Goal: Information Seeking & Learning: Learn about a topic

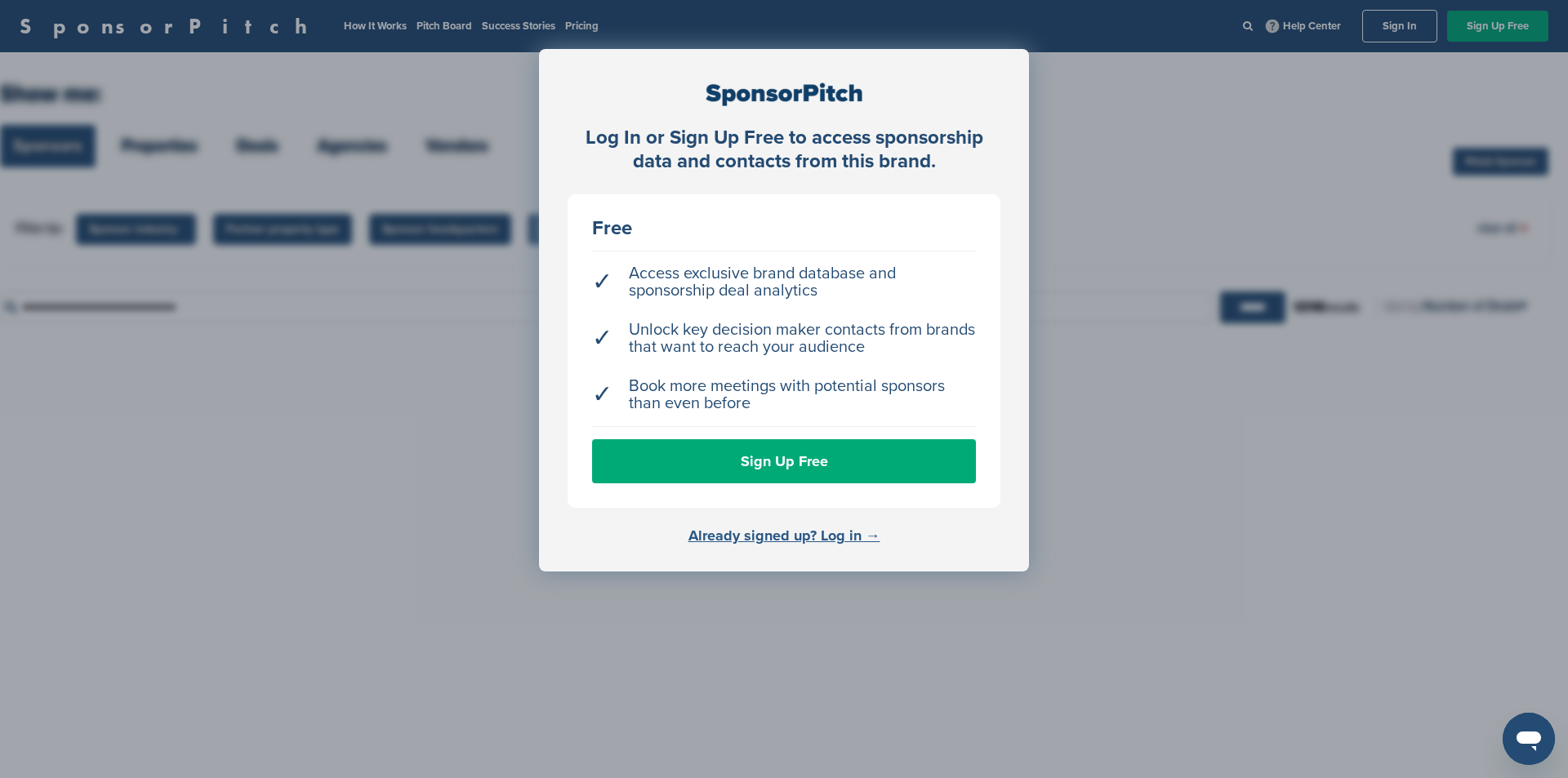
click at [816, 538] on link "Already signed up? Log in →" at bounding box center [784, 536] width 192 height 18
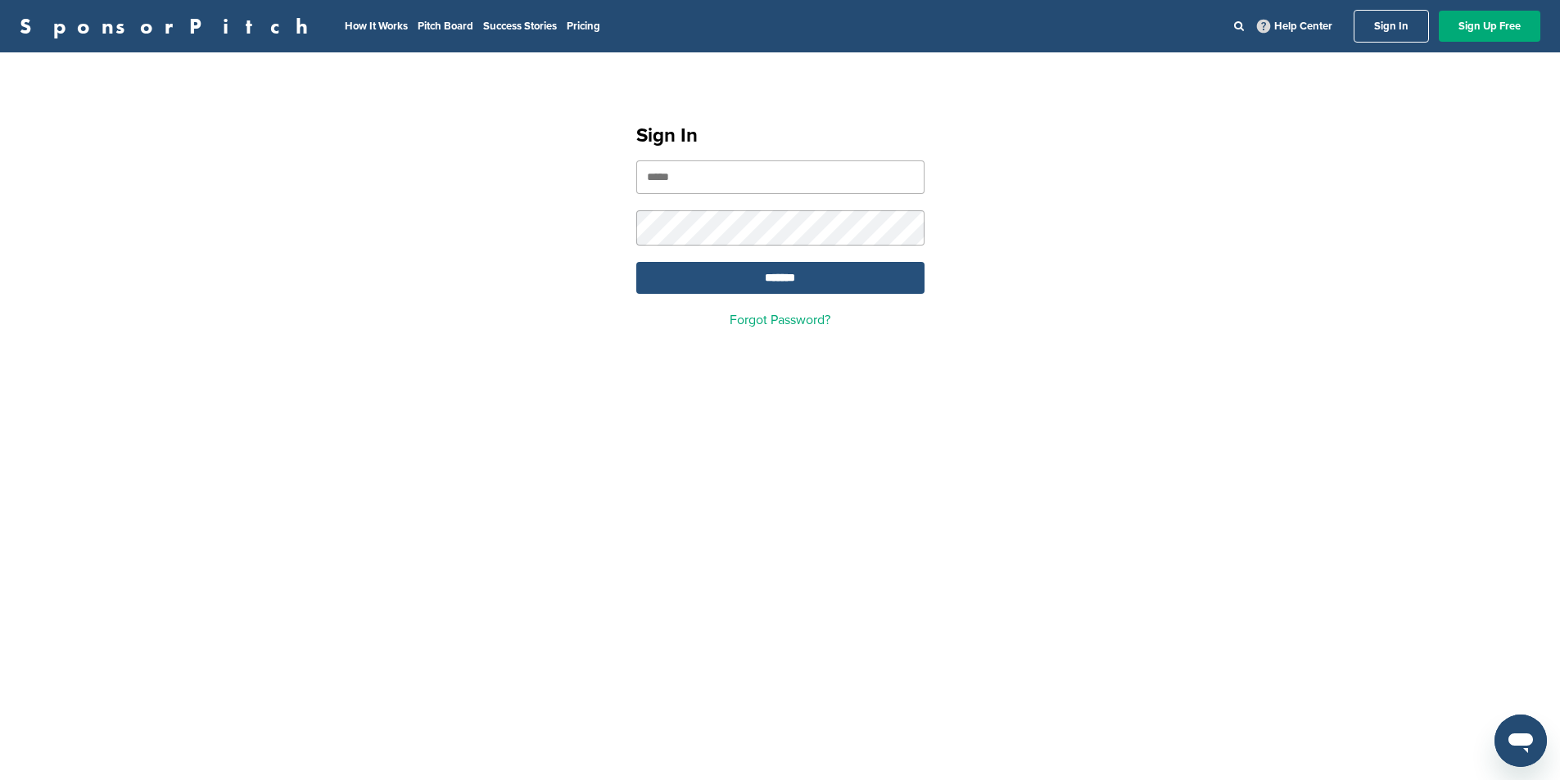
type input "**********"
click at [772, 282] on input "*******" at bounding box center [780, 278] width 288 height 32
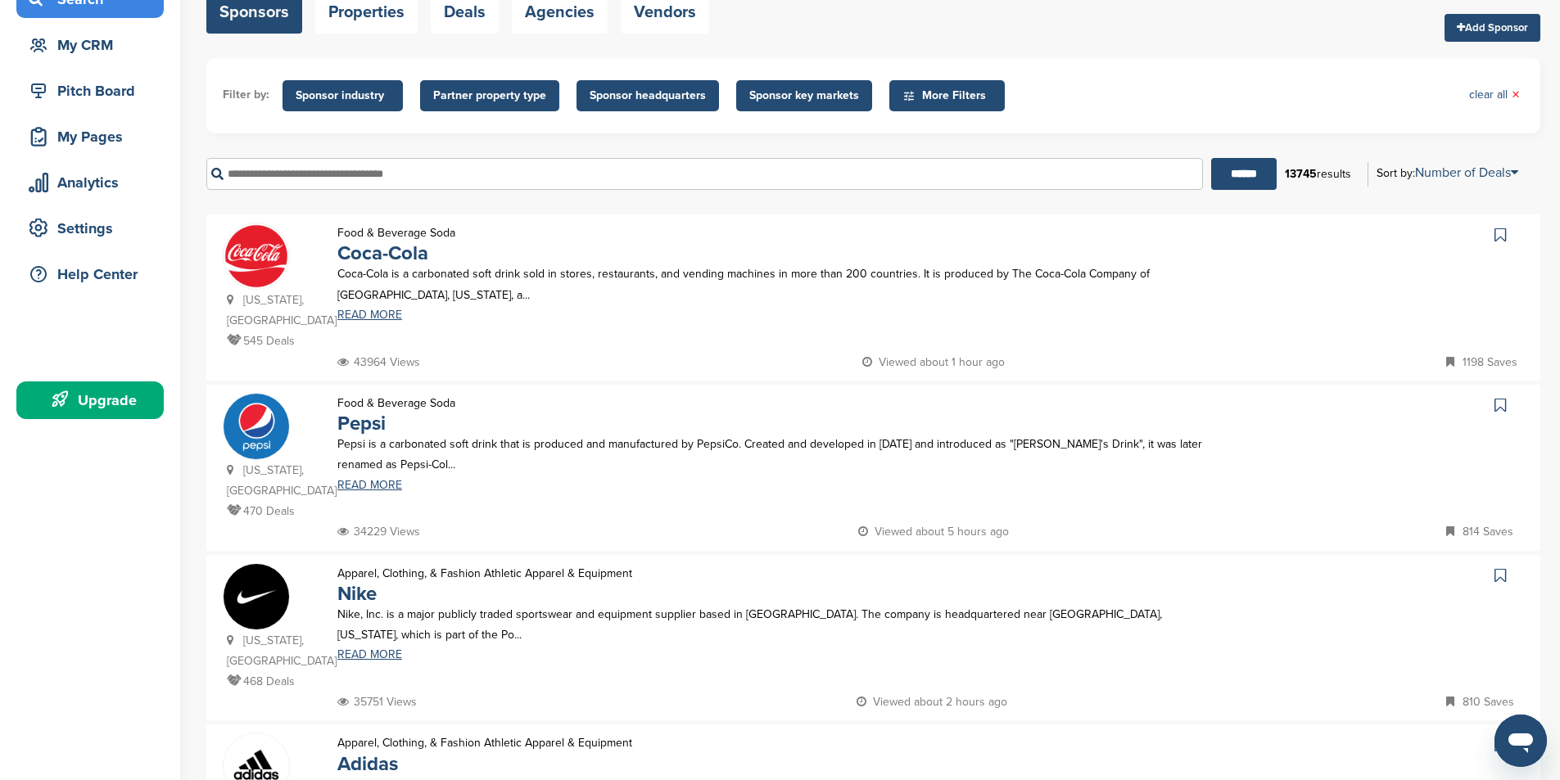
scroll to position [82, 0]
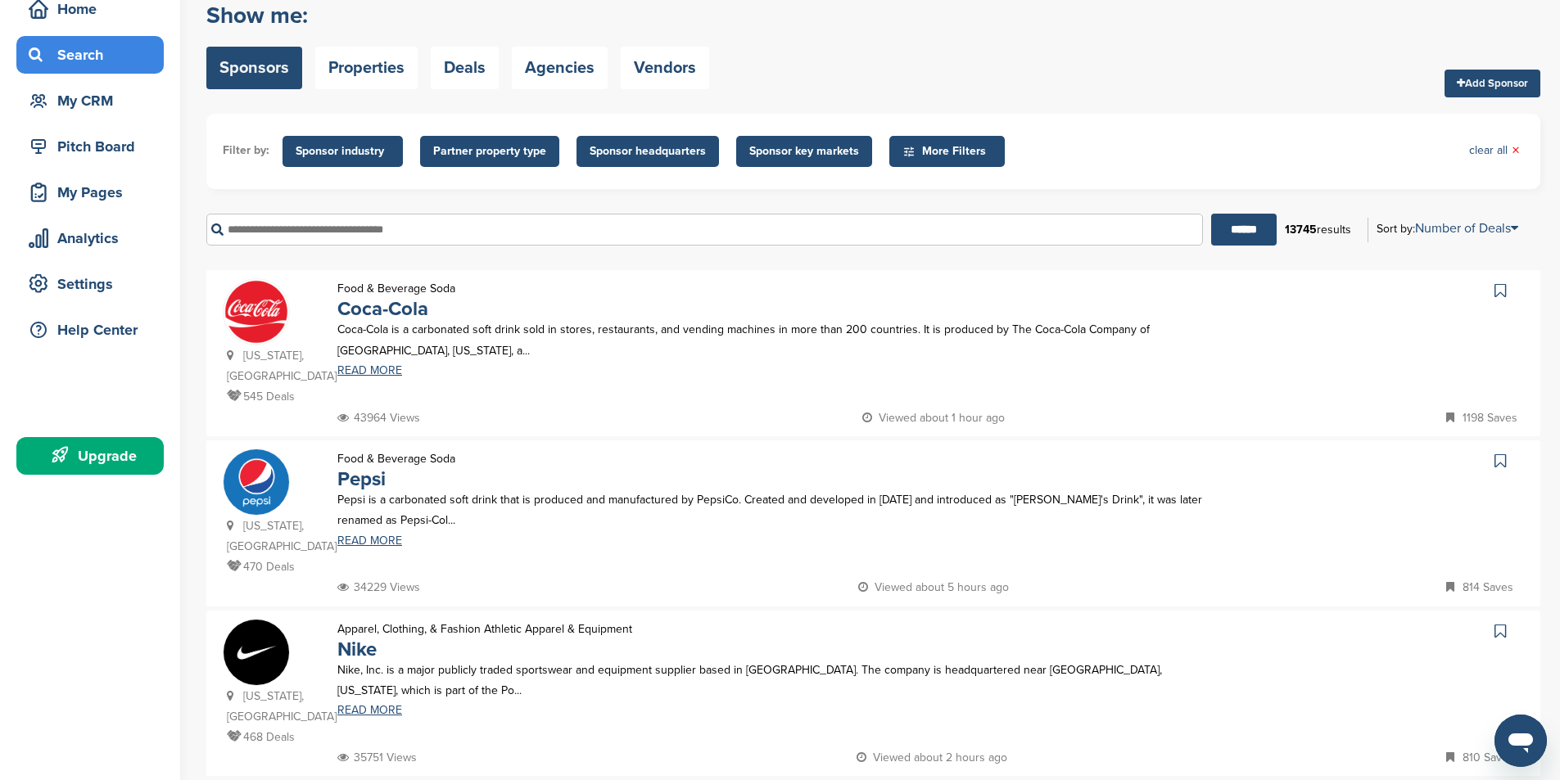
click at [613, 151] on span "Sponsor headquarters" at bounding box center [647, 151] width 116 height 18
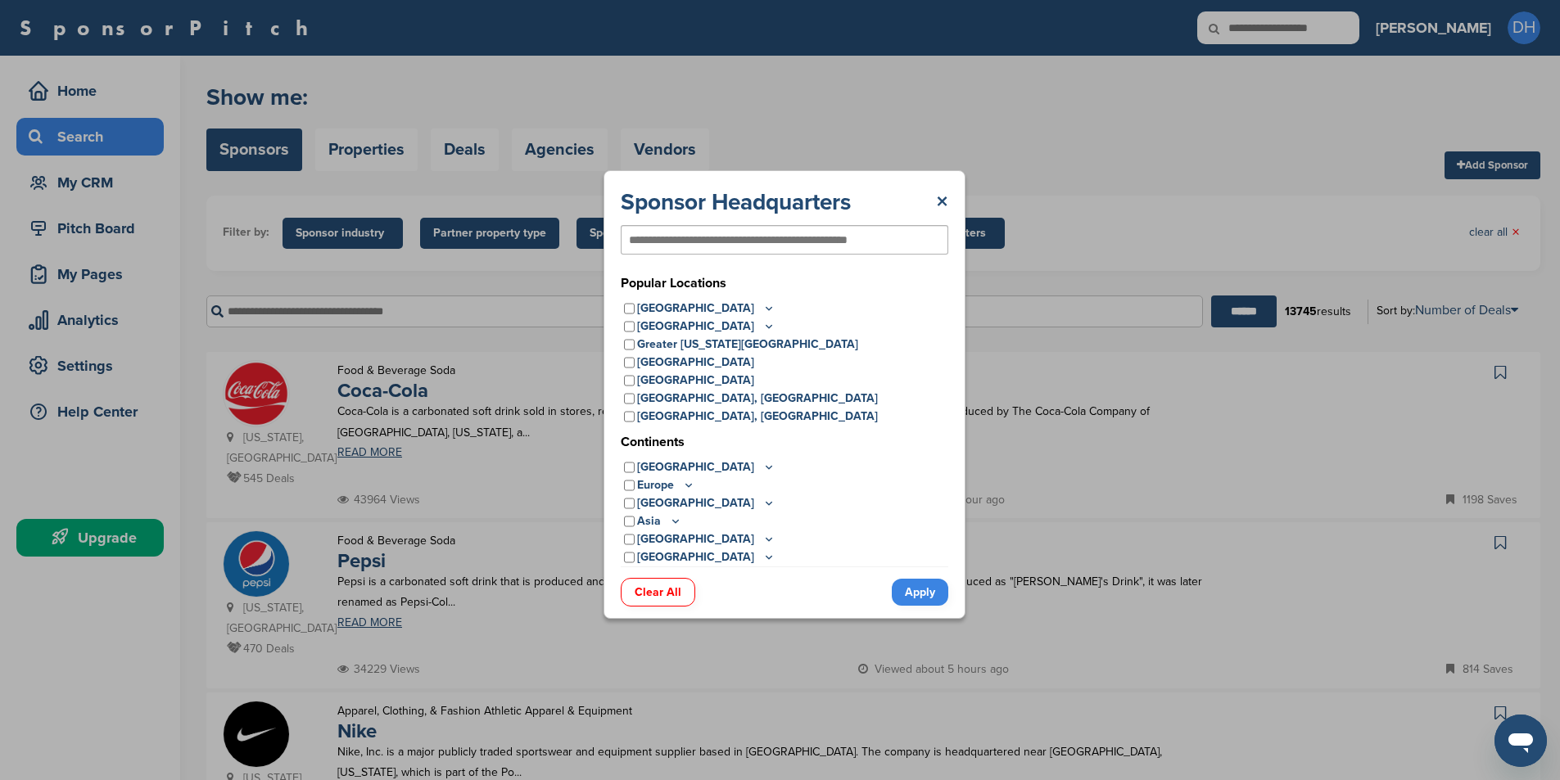
scroll to position [0, 0]
click at [949, 198] on link "×" at bounding box center [947, 201] width 12 height 29
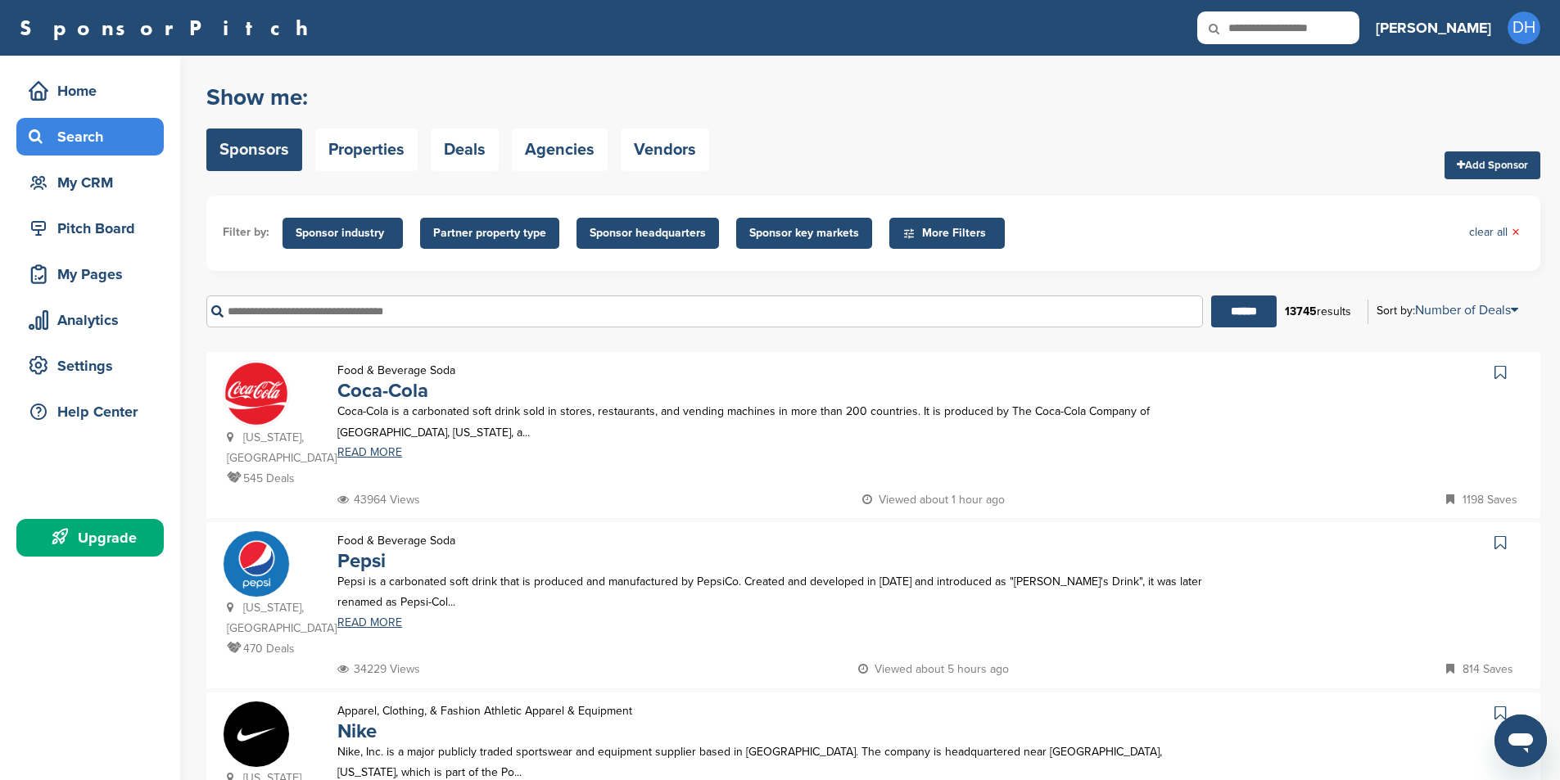
click at [819, 228] on span "Sponsor key markets" at bounding box center [804, 233] width 110 height 18
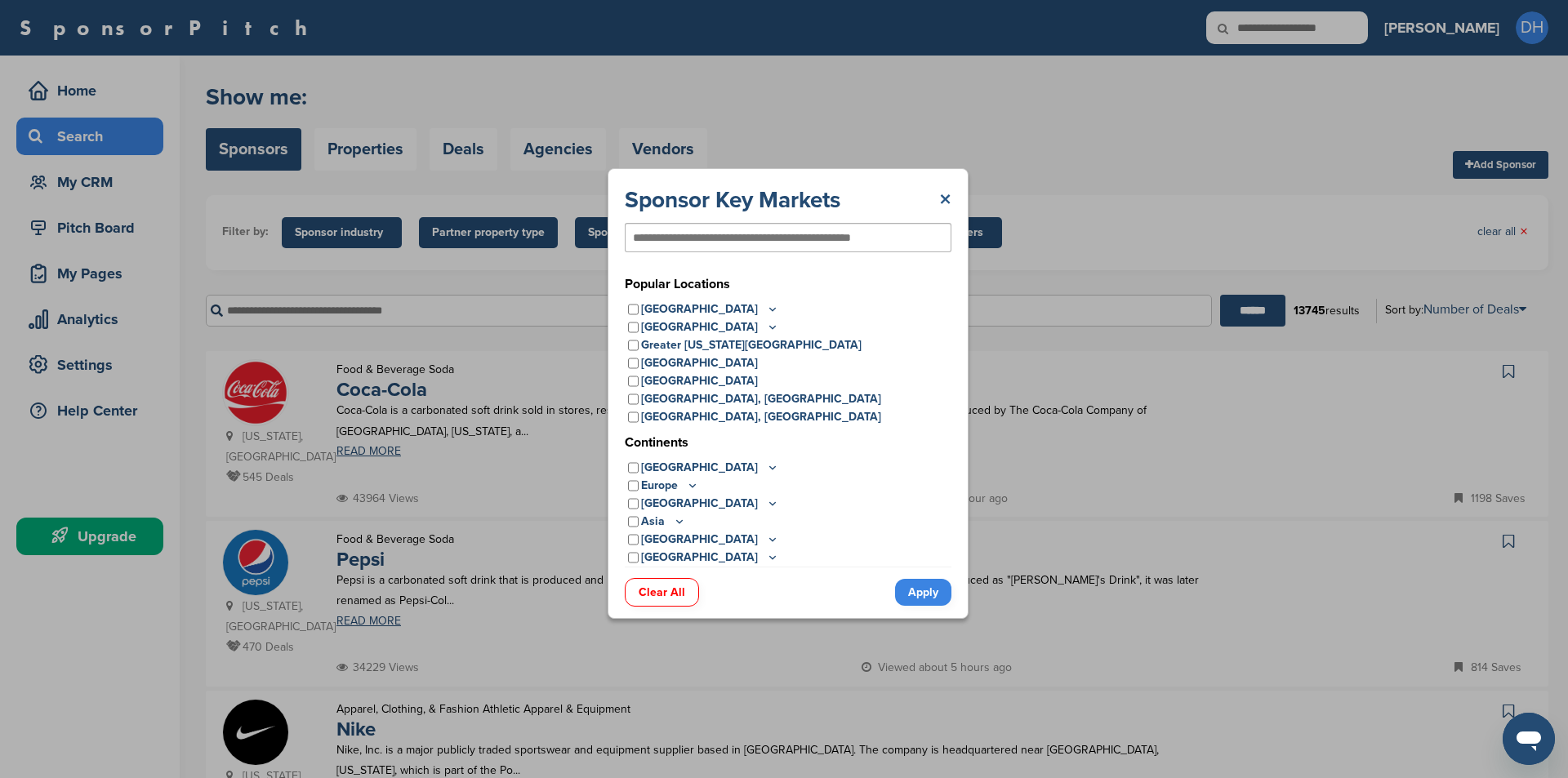
click at [942, 195] on link "×" at bounding box center [945, 199] width 12 height 29
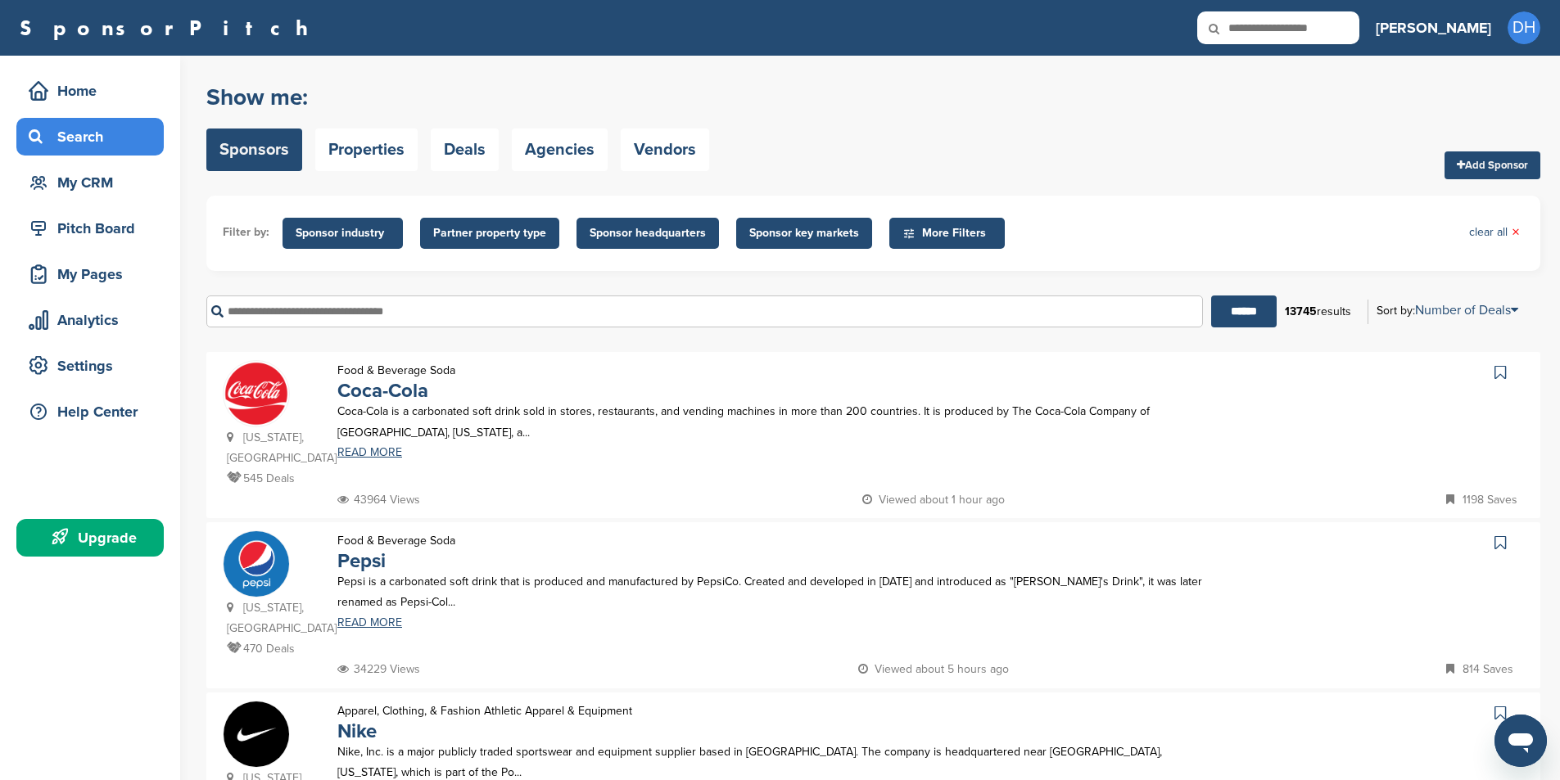
click at [526, 236] on span "Partner property type" at bounding box center [489, 233] width 113 height 18
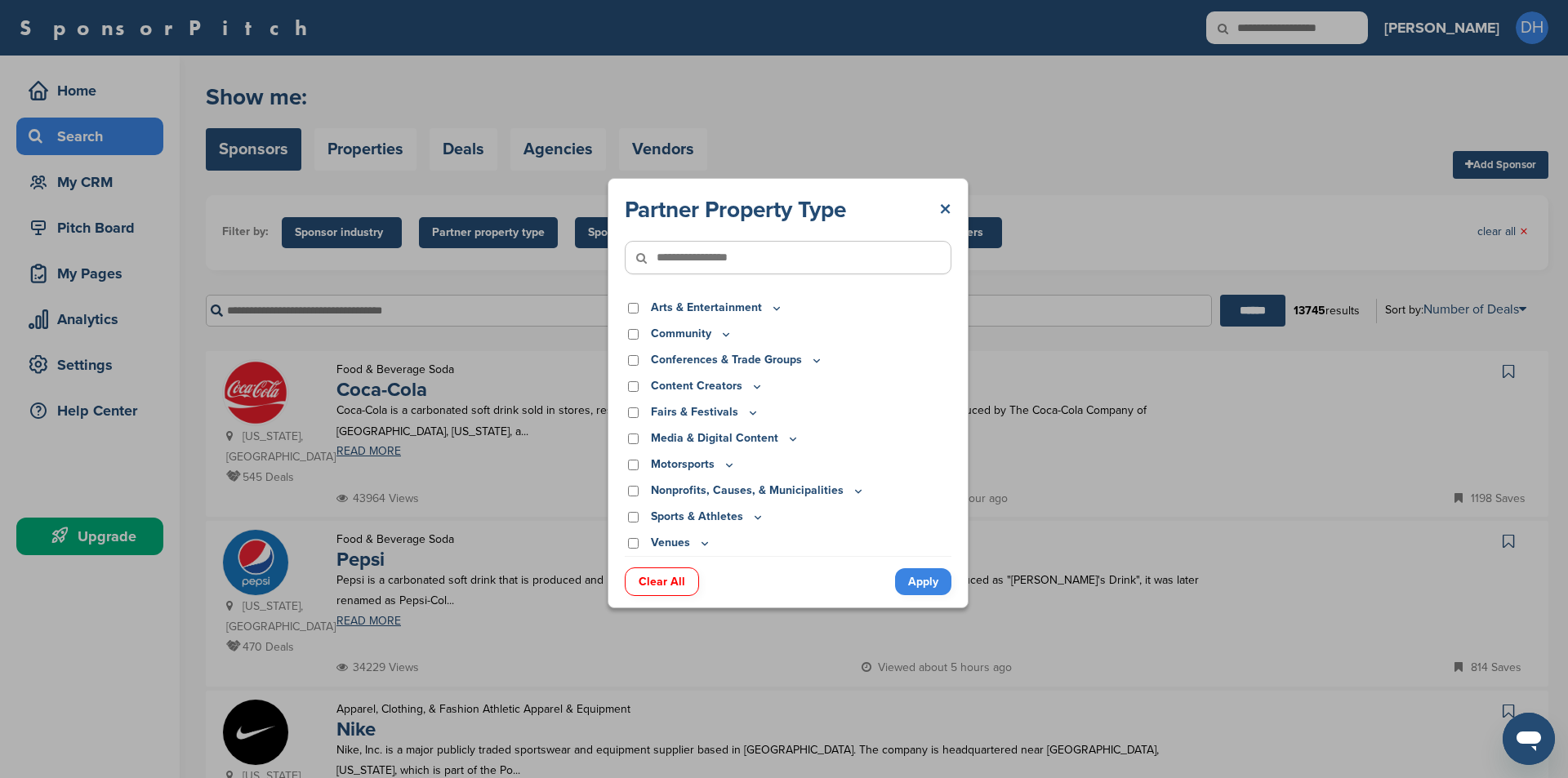
click at [947, 204] on link "×" at bounding box center [945, 209] width 12 height 29
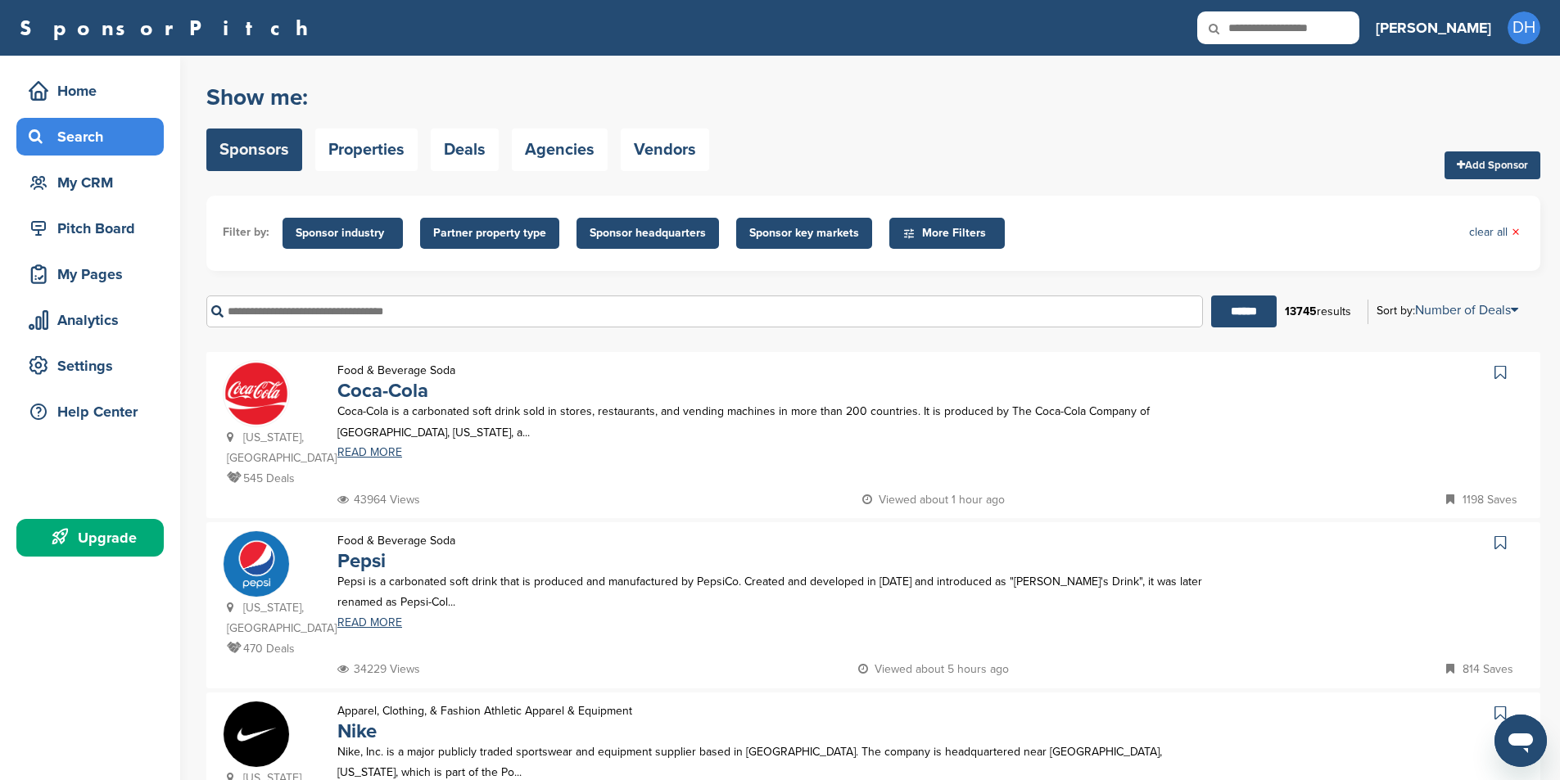
click at [931, 237] on span "More Filters" at bounding box center [949, 233] width 94 height 18
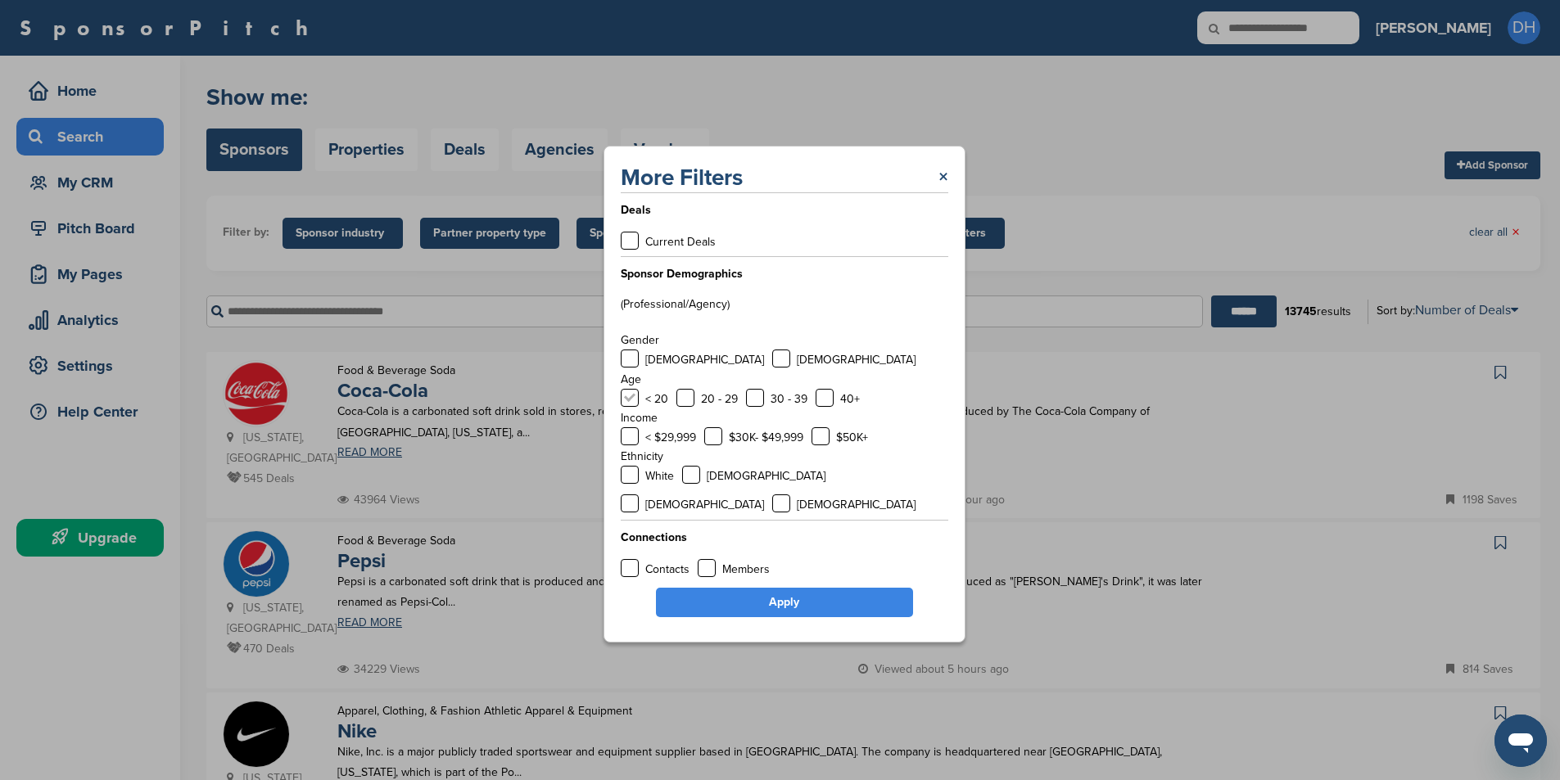
click at [634, 407] on label at bounding box center [630, 398] width 18 height 18
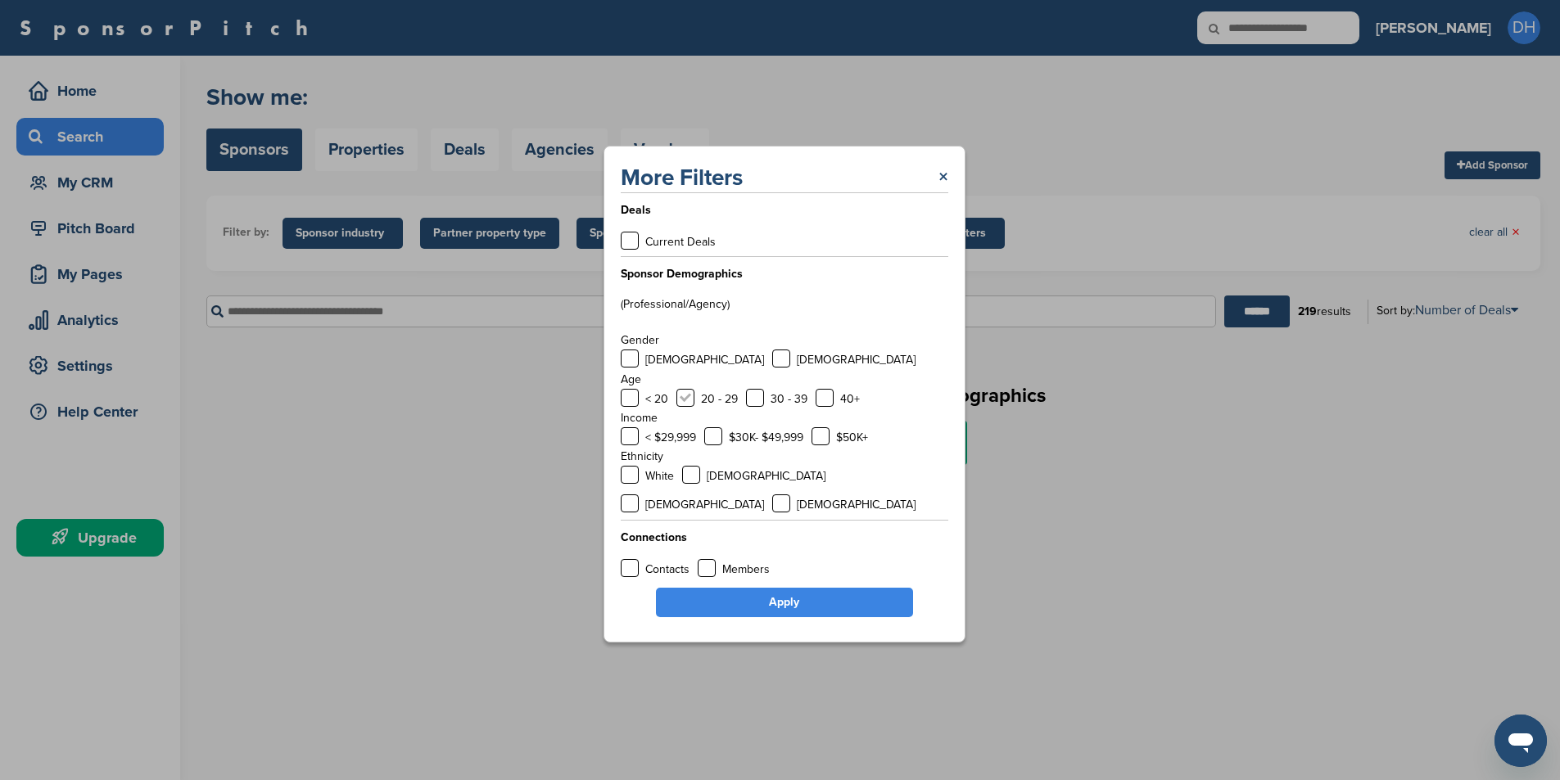
click at [686, 407] on label at bounding box center [685, 398] width 18 height 18
click at [756, 594] on link "Apply" at bounding box center [784, 602] width 257 height 29
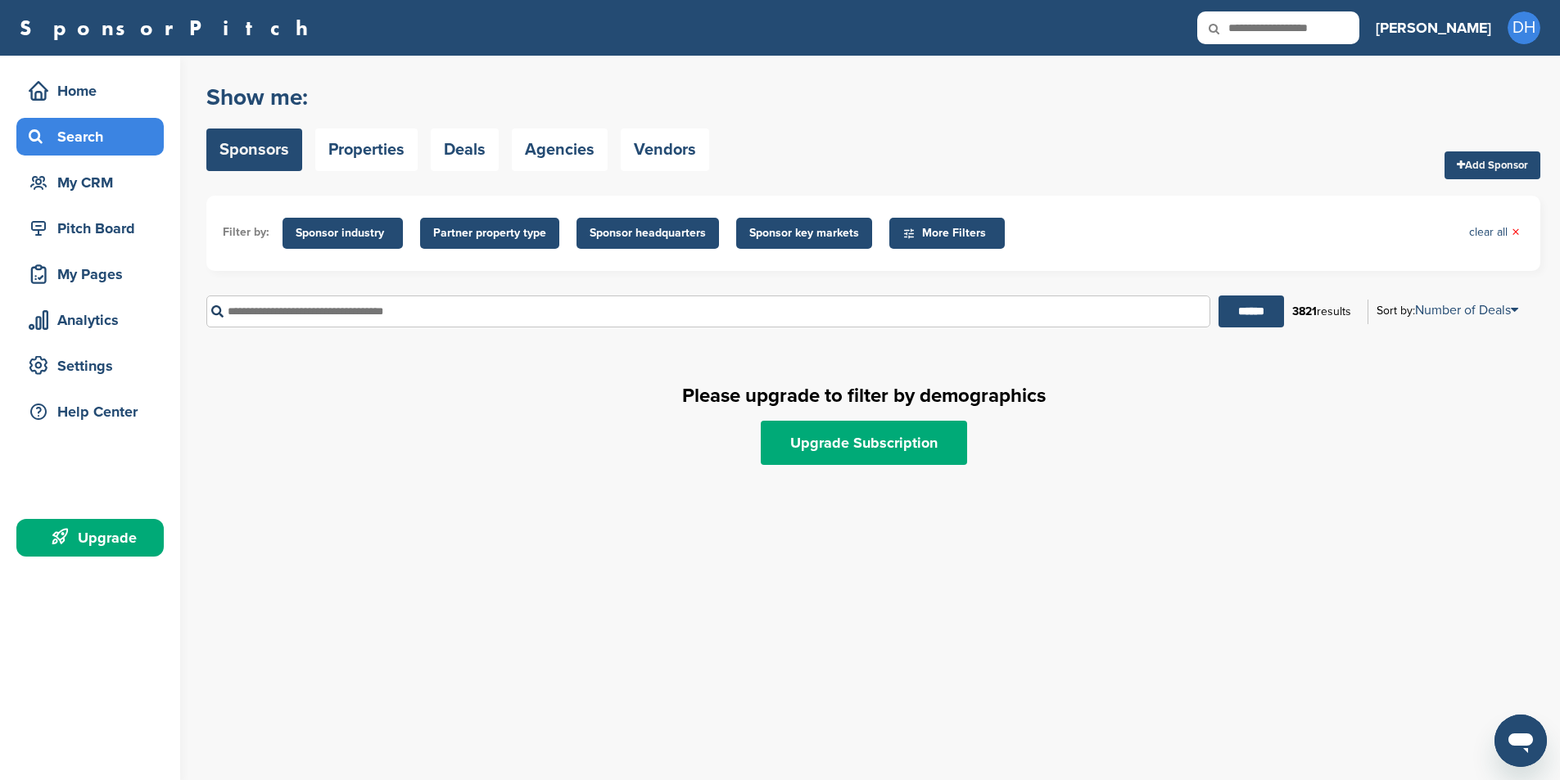
click at [926, 233] on span "More Filters" at bounding box center [949, 233] width 94 height 18
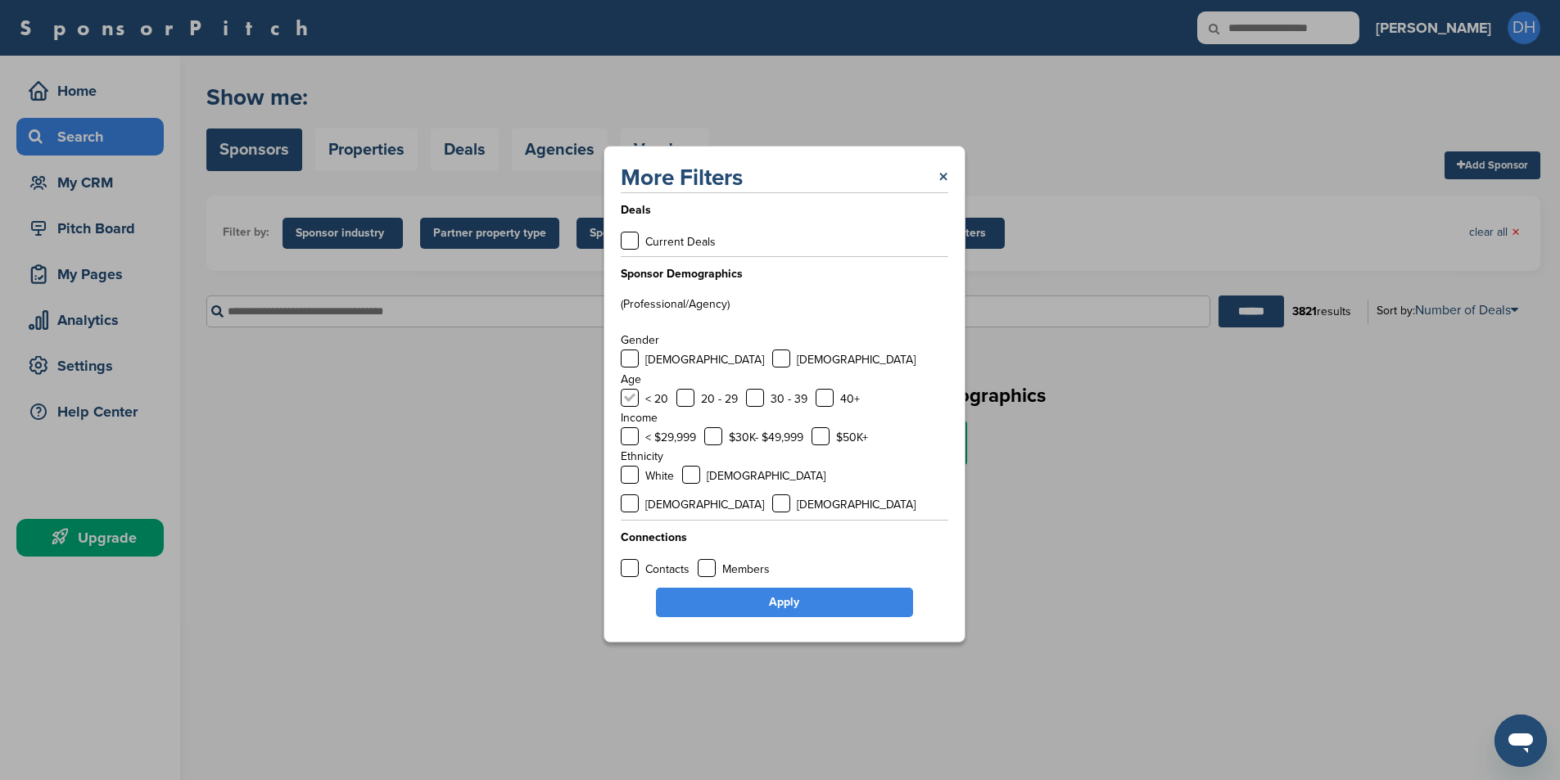
click at [632, 407] on label at bounding box center [630, 398] width 18 height 18
click at [679, 407] on label at bounding box center [685, 398] width 18 height 18
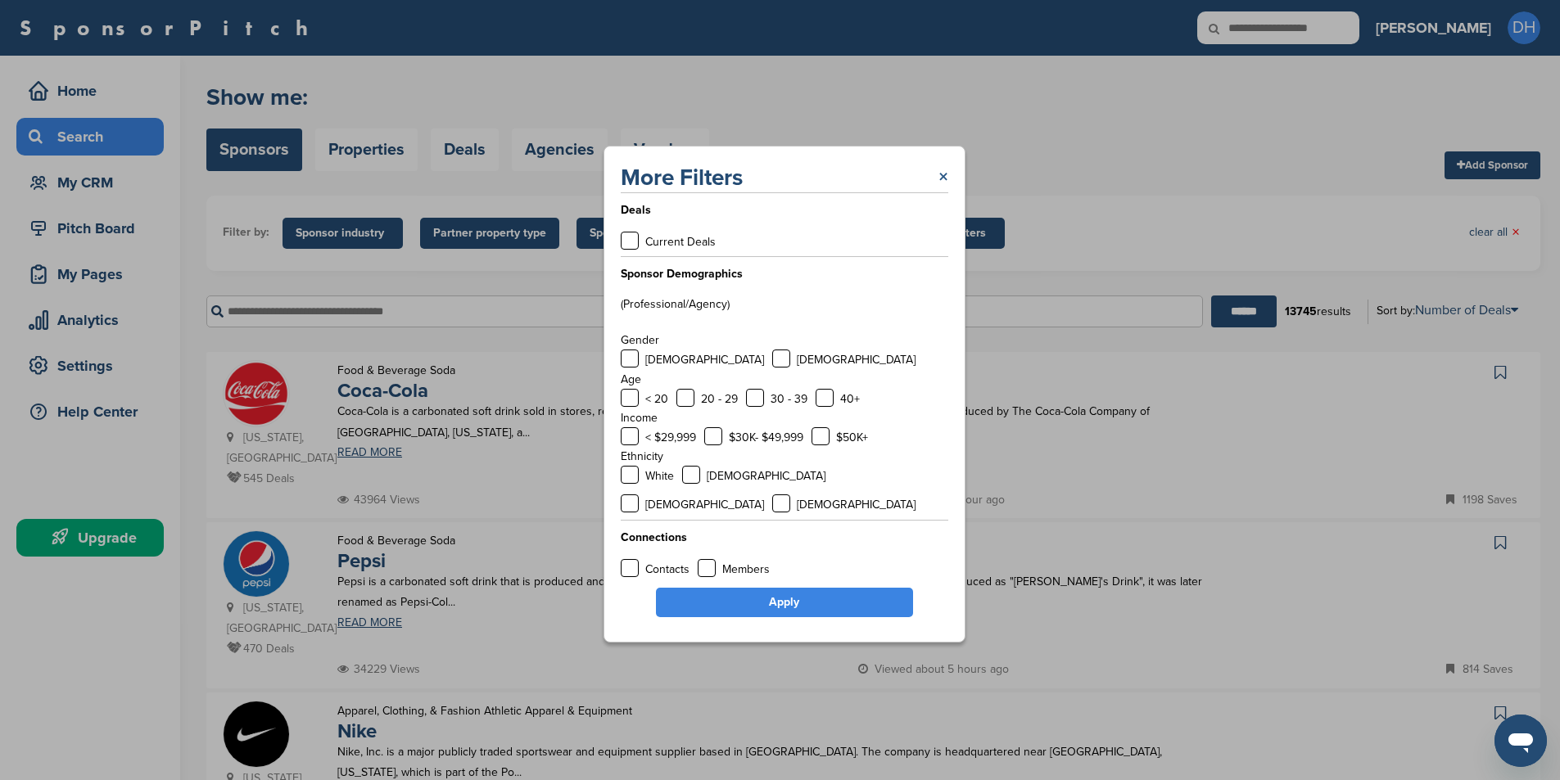
click at [941, 192] on link "×" at bounding box center [943, 177] width 10 height 29
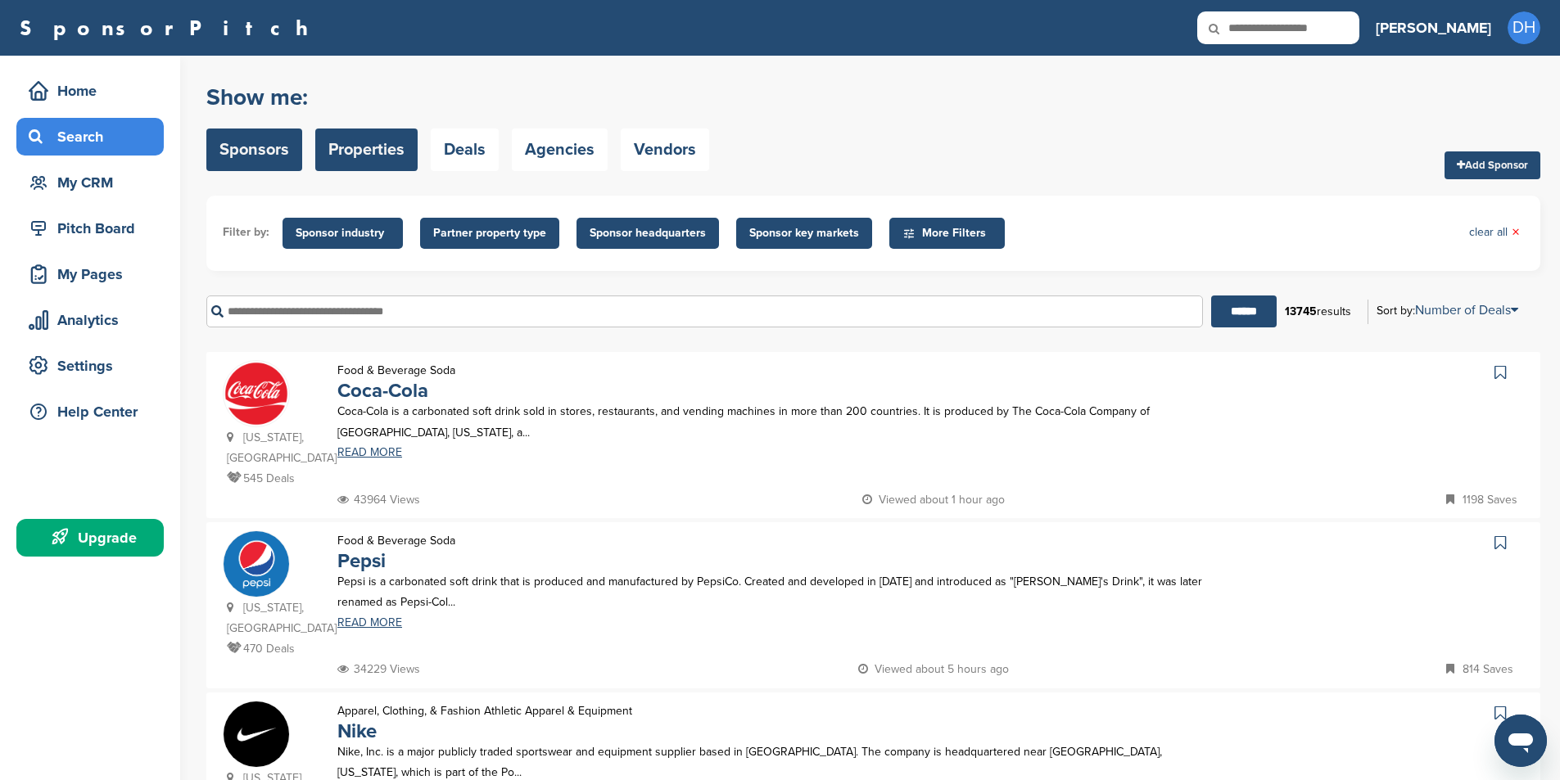
click at [364, 156] on link "Properties" at bounding box center [366, 150] width 102 height 43
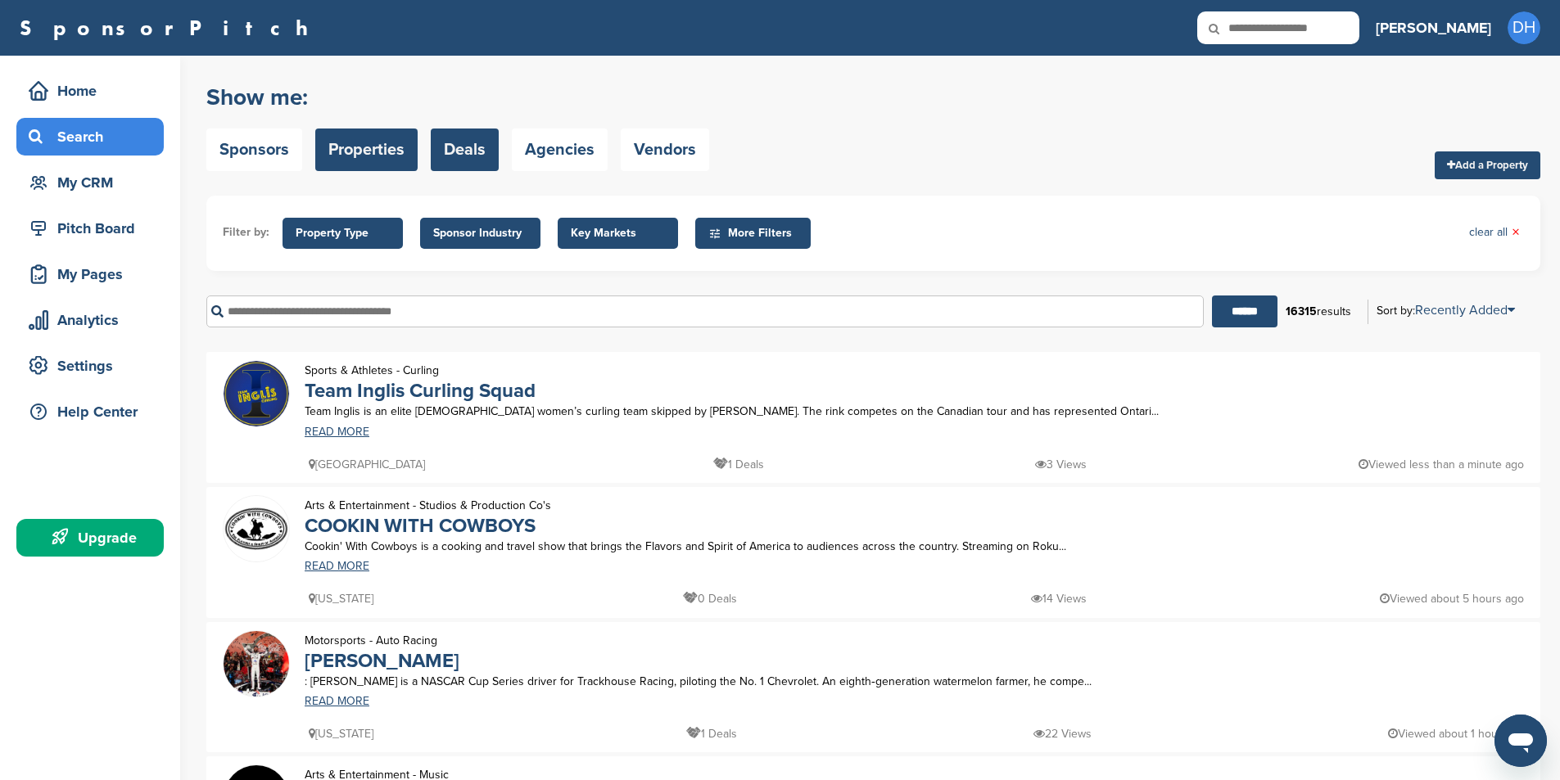
click at [449, 144] on link "Deals" at bounding box center [465, 150] width 68 height 43
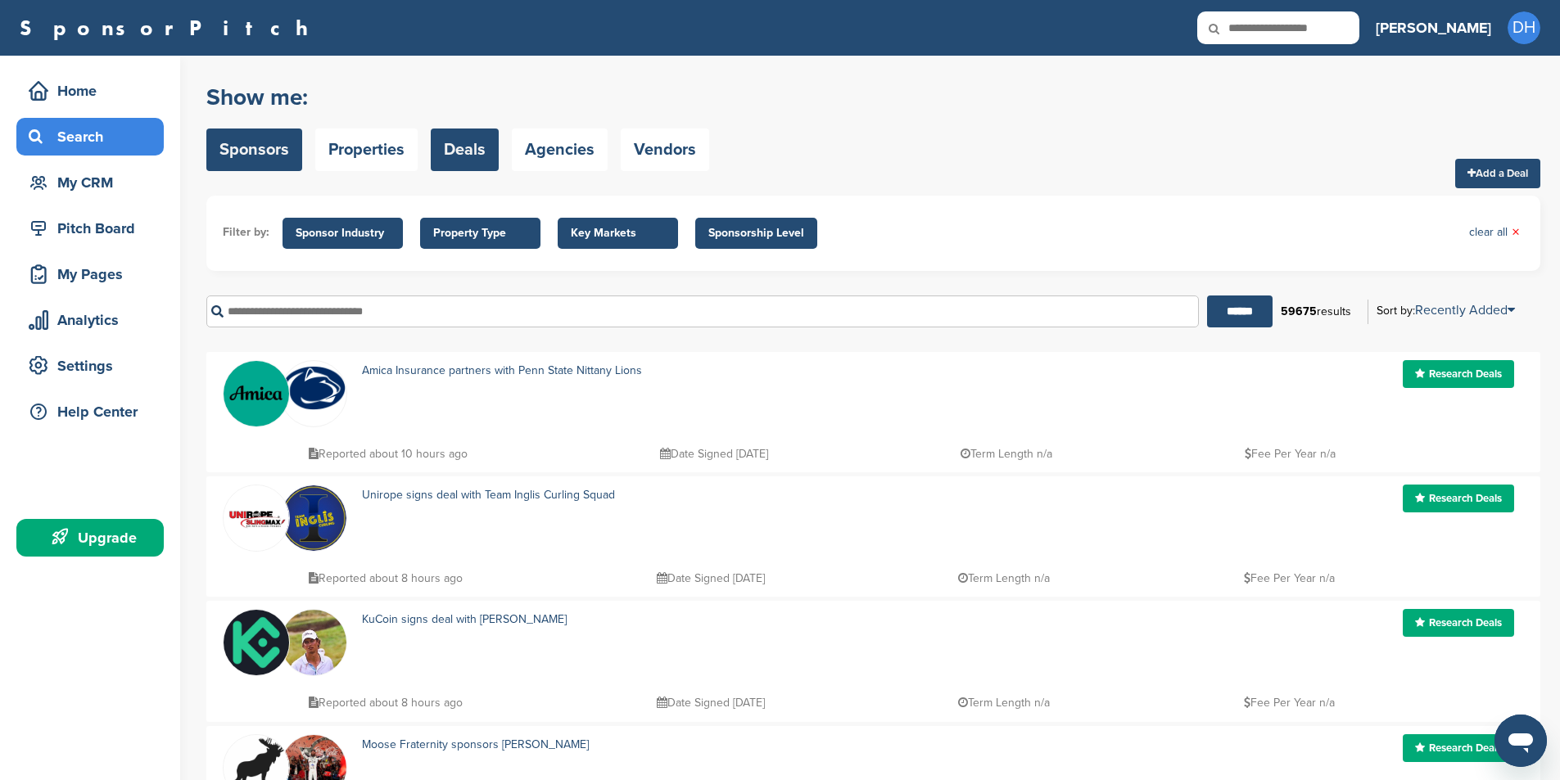
click at [273, 156] on link "Sponsors" at bounding box center [254, 150] width 96 height 43
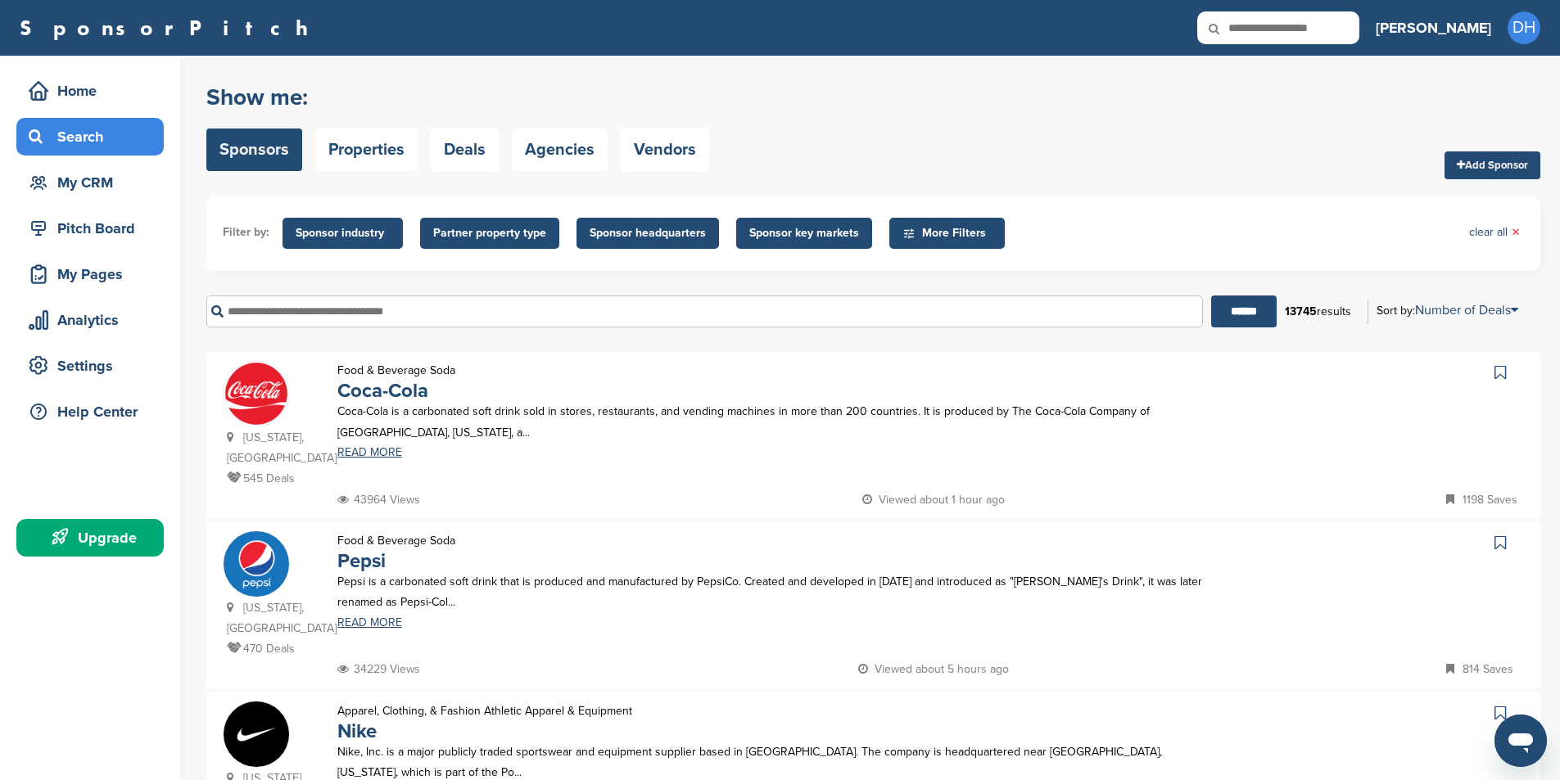
click at [1483, 167] on link "Add Sponsor" at bounding box center [1492, 165] width 96 height 28
click at [335, 241] on span "Sponsor industry" at bounding box center [343, 233] width 94 height 18
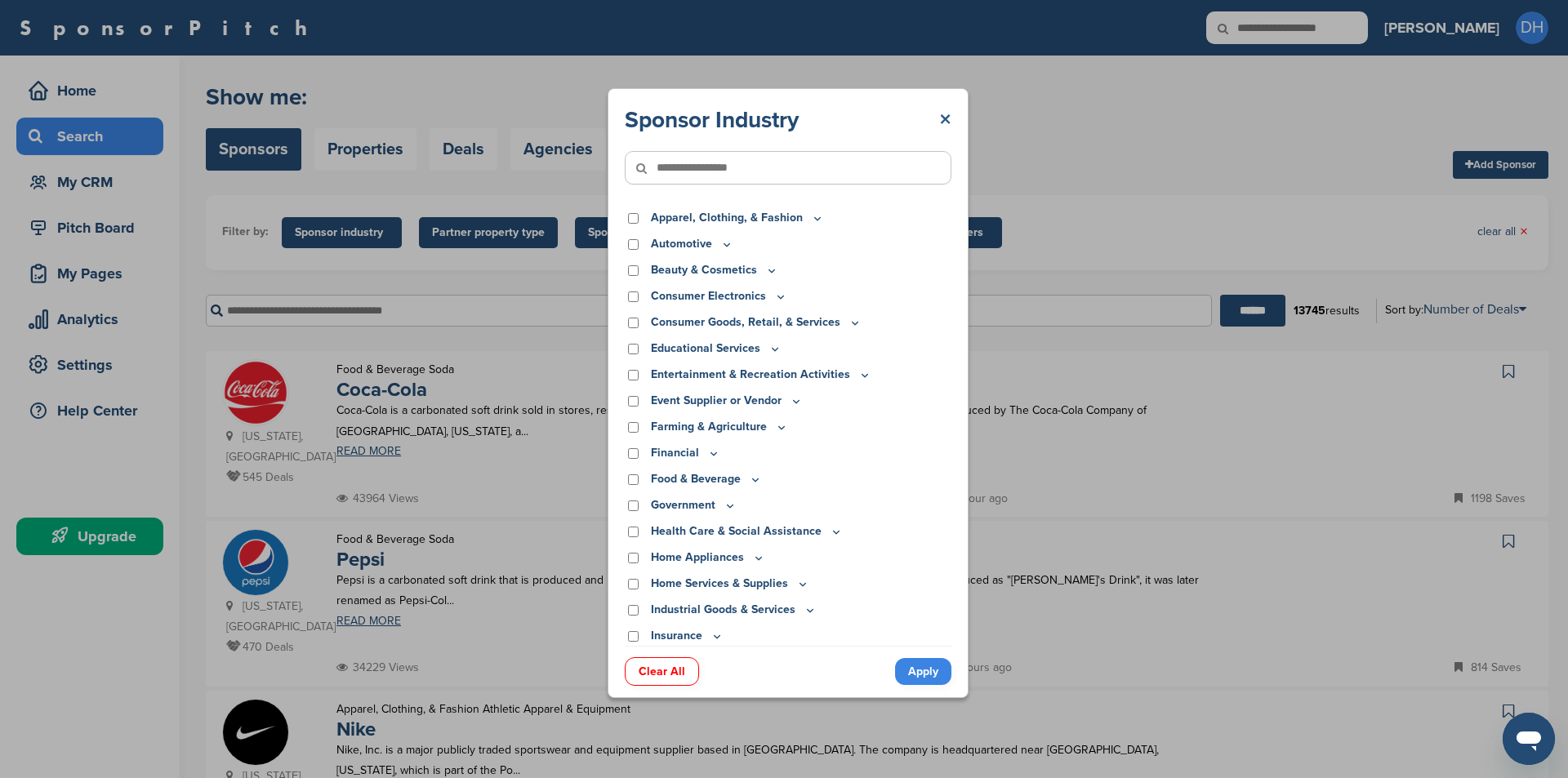
click at [944, 114] on link "×" at bounding box center [945, 120] width 12 height 29
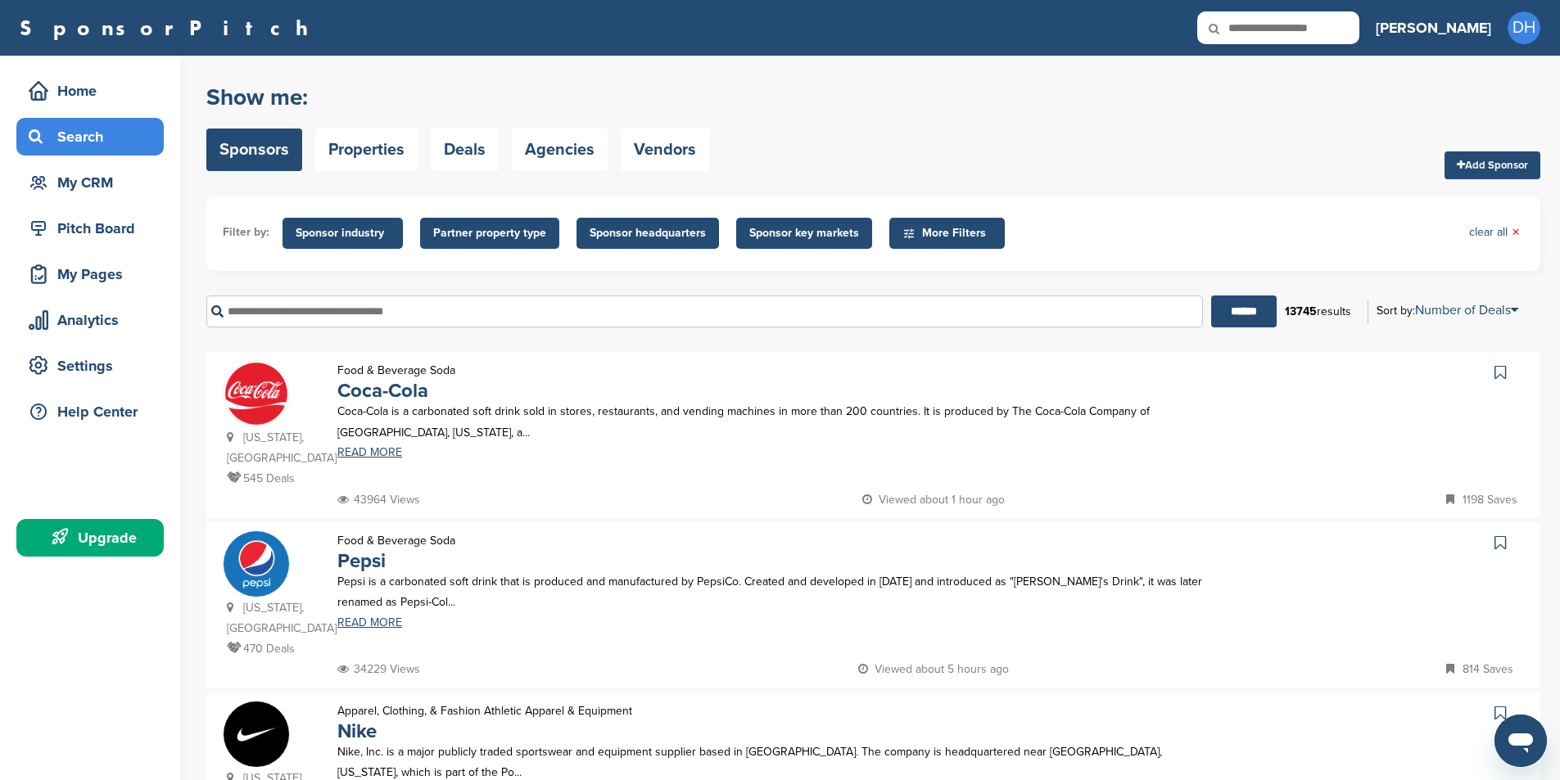
click at [612, 232] on span "Sponsor headquarters" at bounding box center [647, 233] width 116 height 18
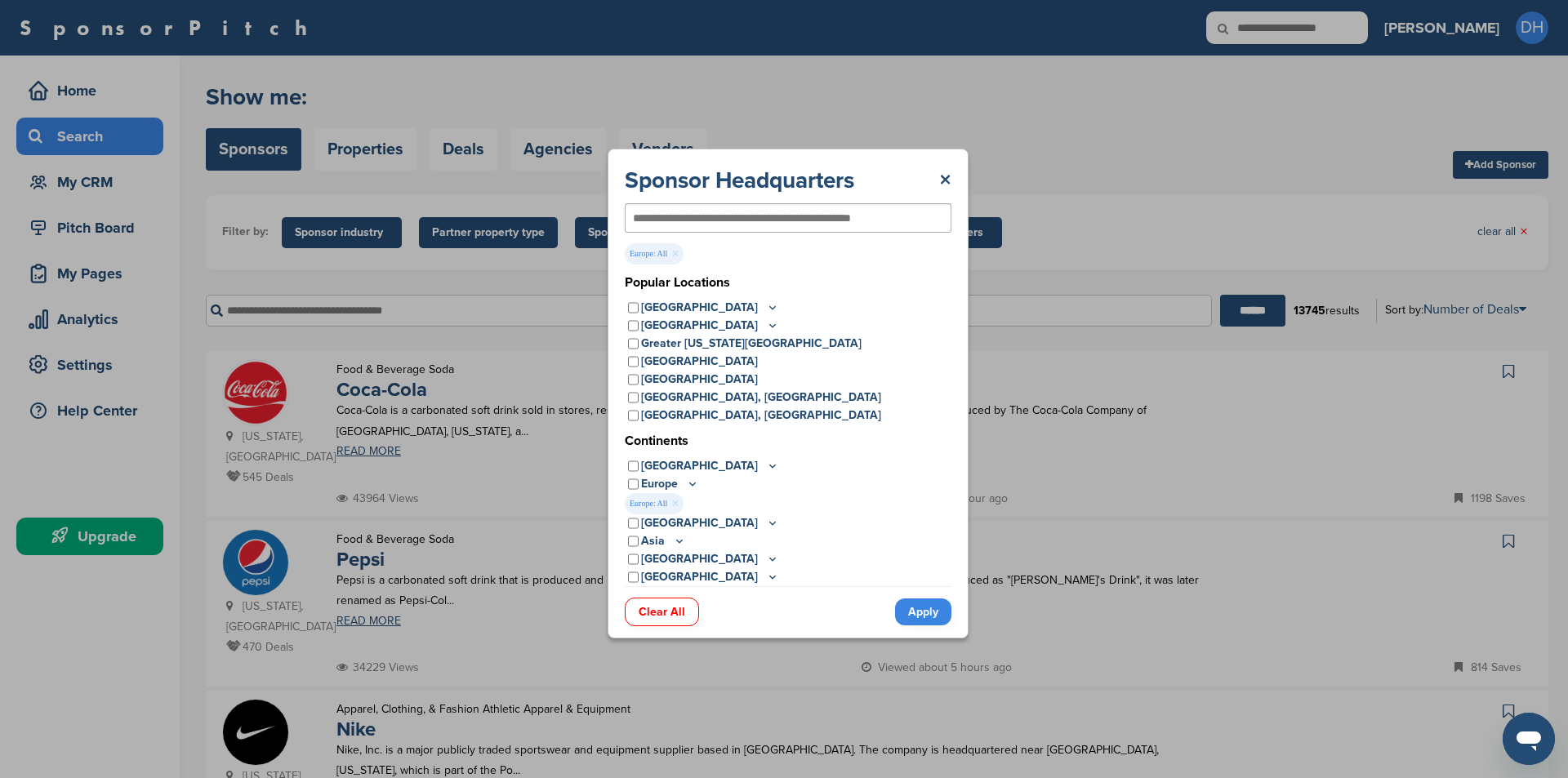
click at [927, 614] on link "Apply" at bounding box center [923, 611] width 56 height 27
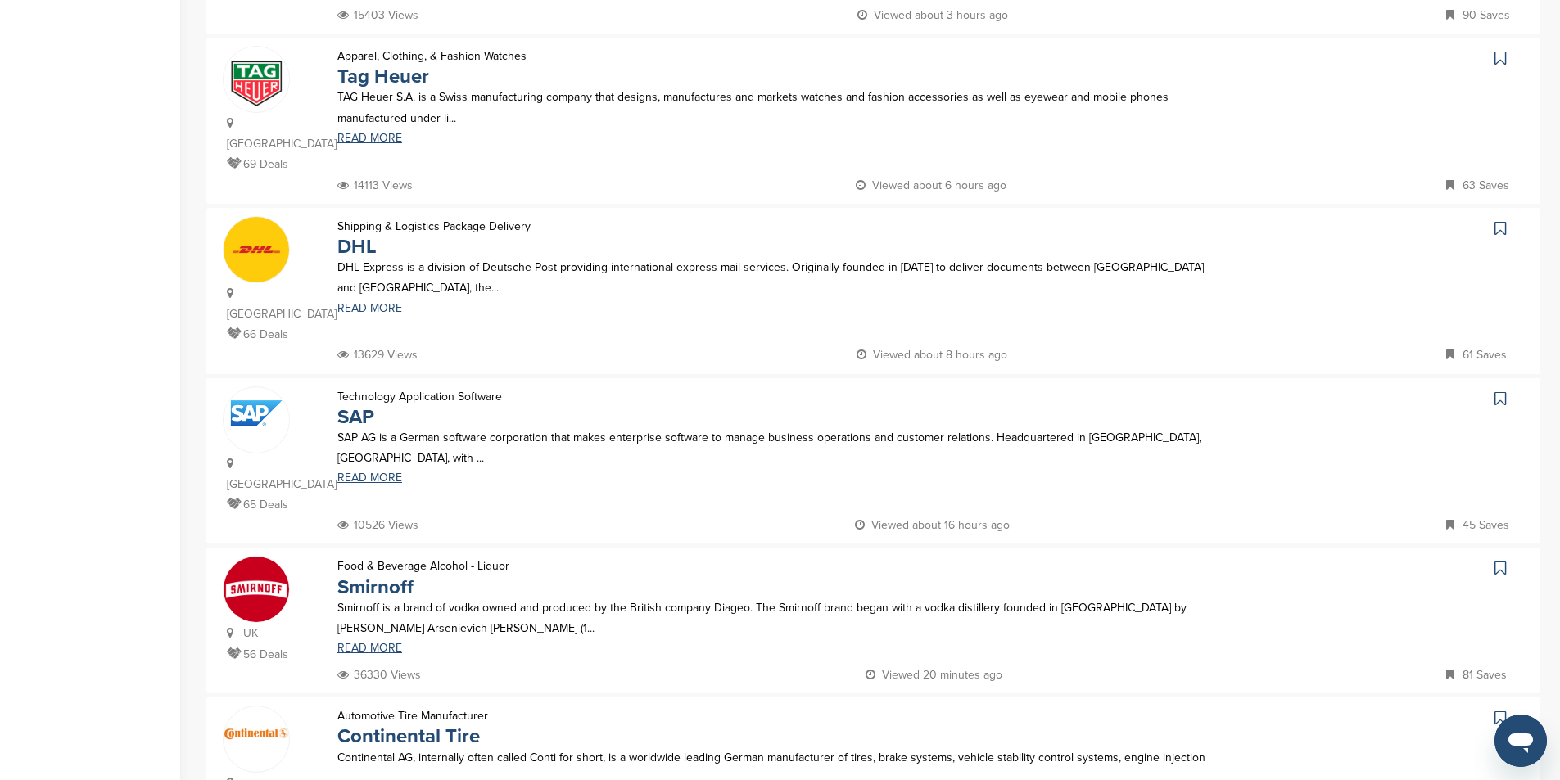
scroll to position [982, 0]
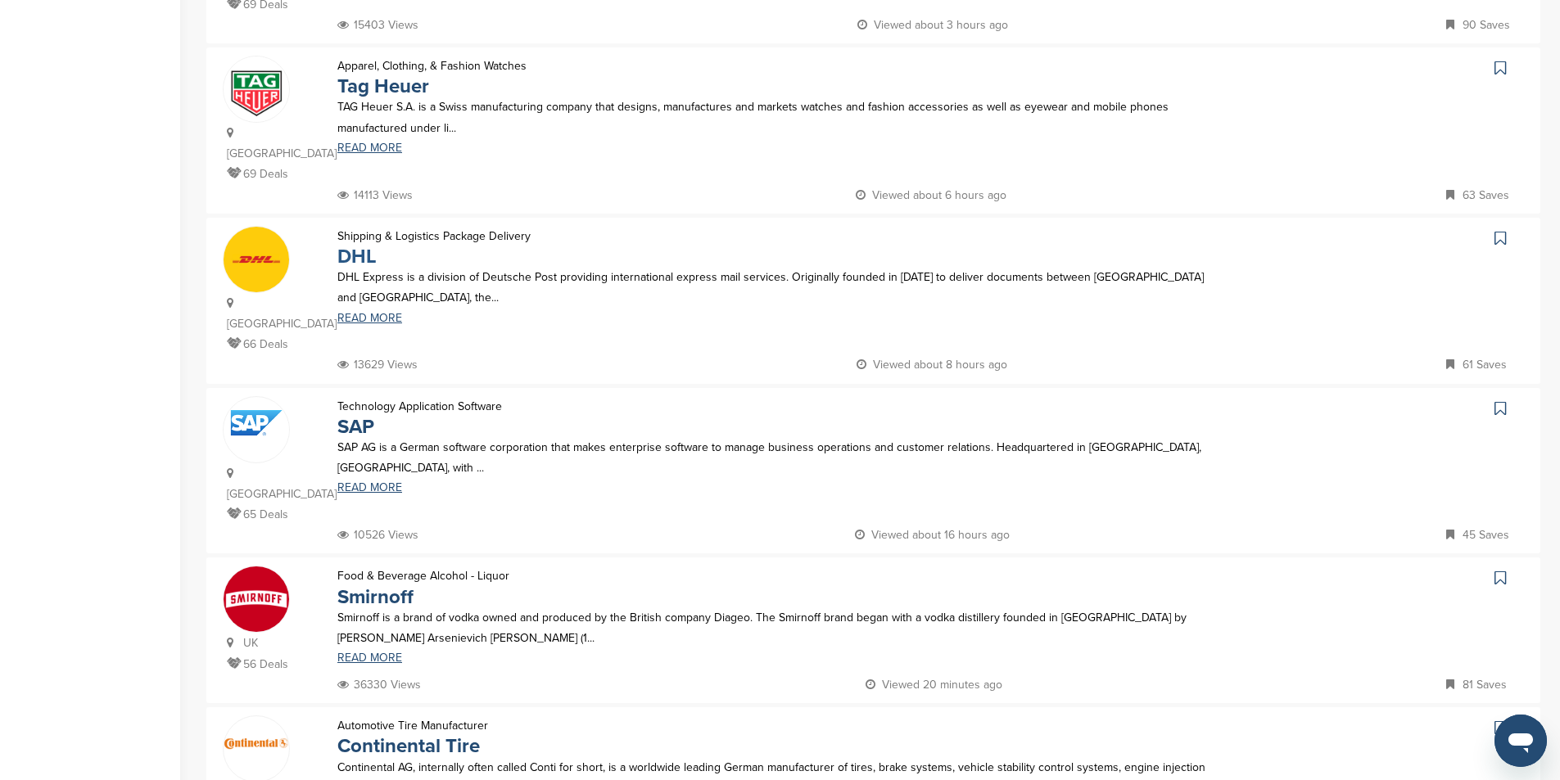
click at [357, 245] on link "DHL" at bounding box center [356, 257] width 39 height 24
click at [343, 415] on link "SAP" at bounding box center [355, 427] width 37 height 24
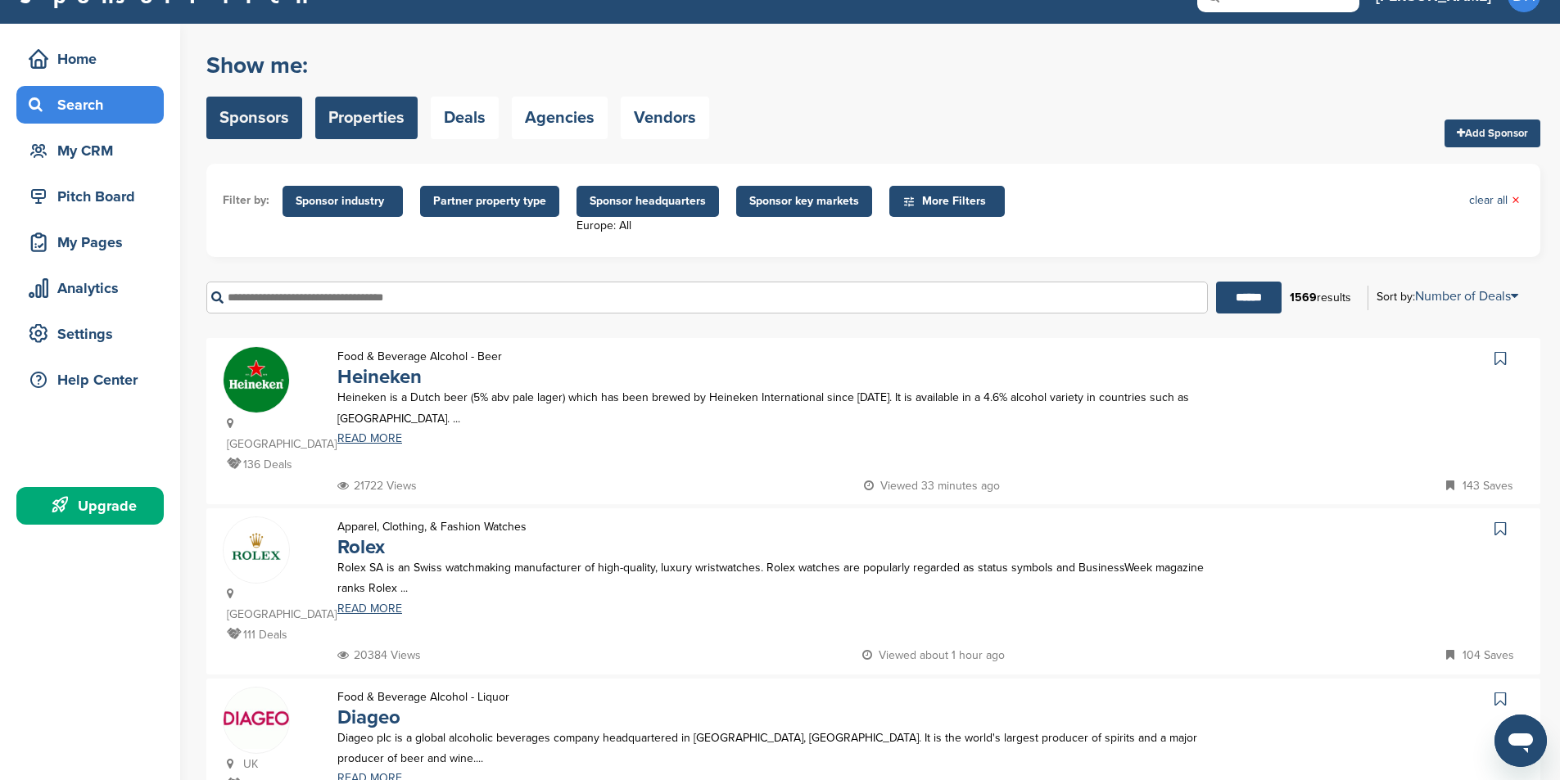
scroll to position [0, 0]
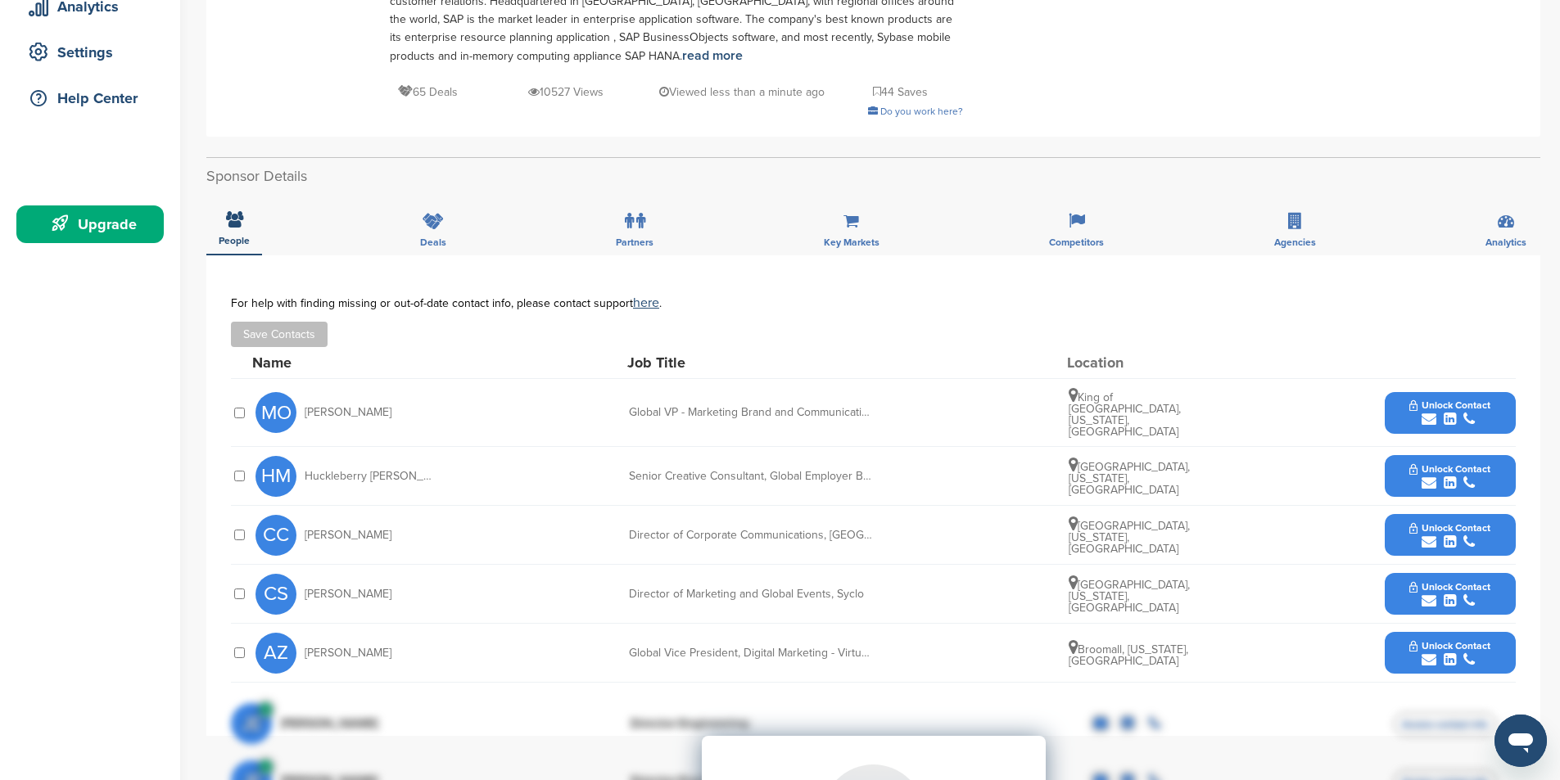
scroll to position [327, 0]
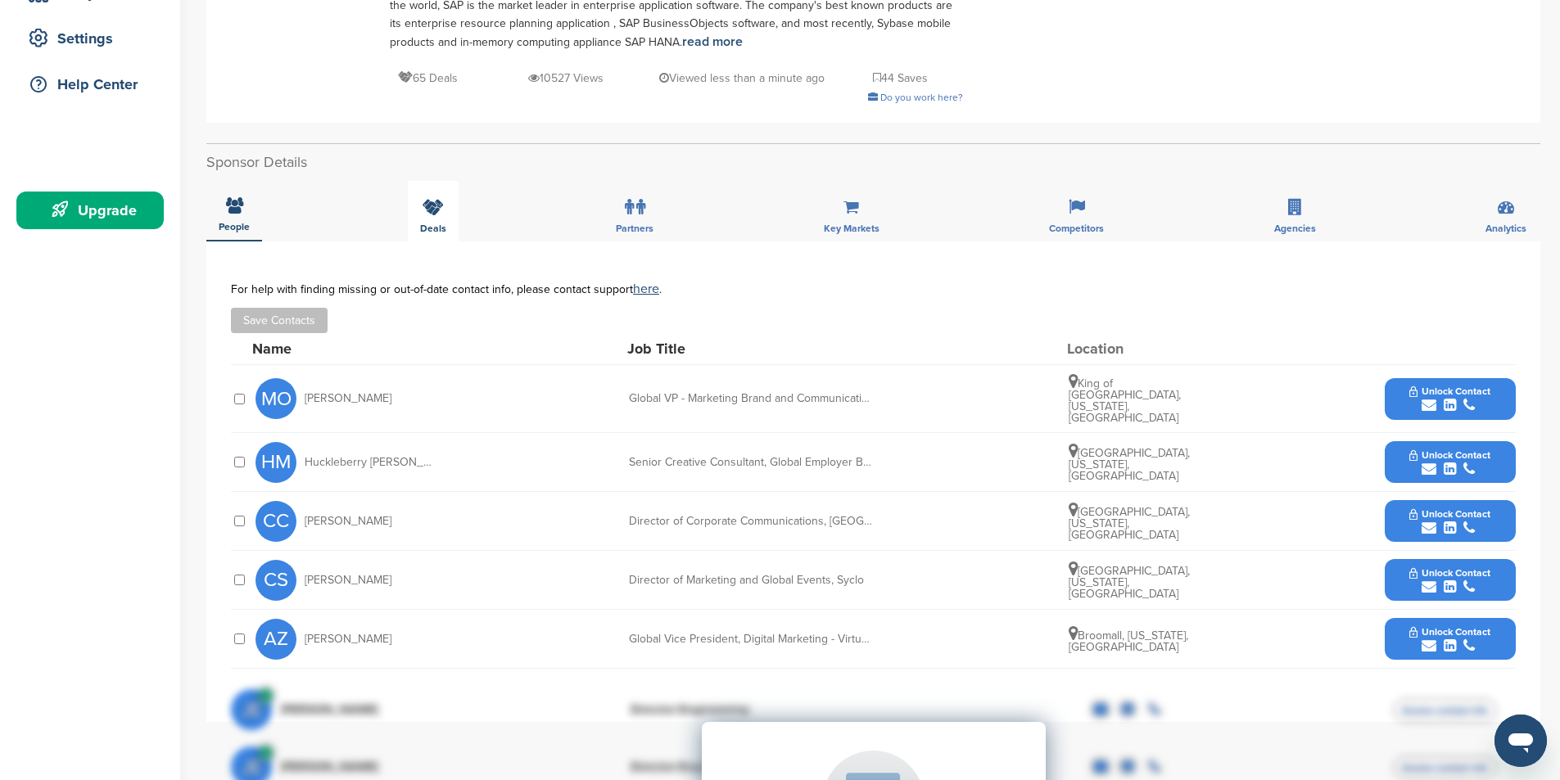
click at [445, 210] on div "Deals" at bounding box center [433, 211] width 51 height 61
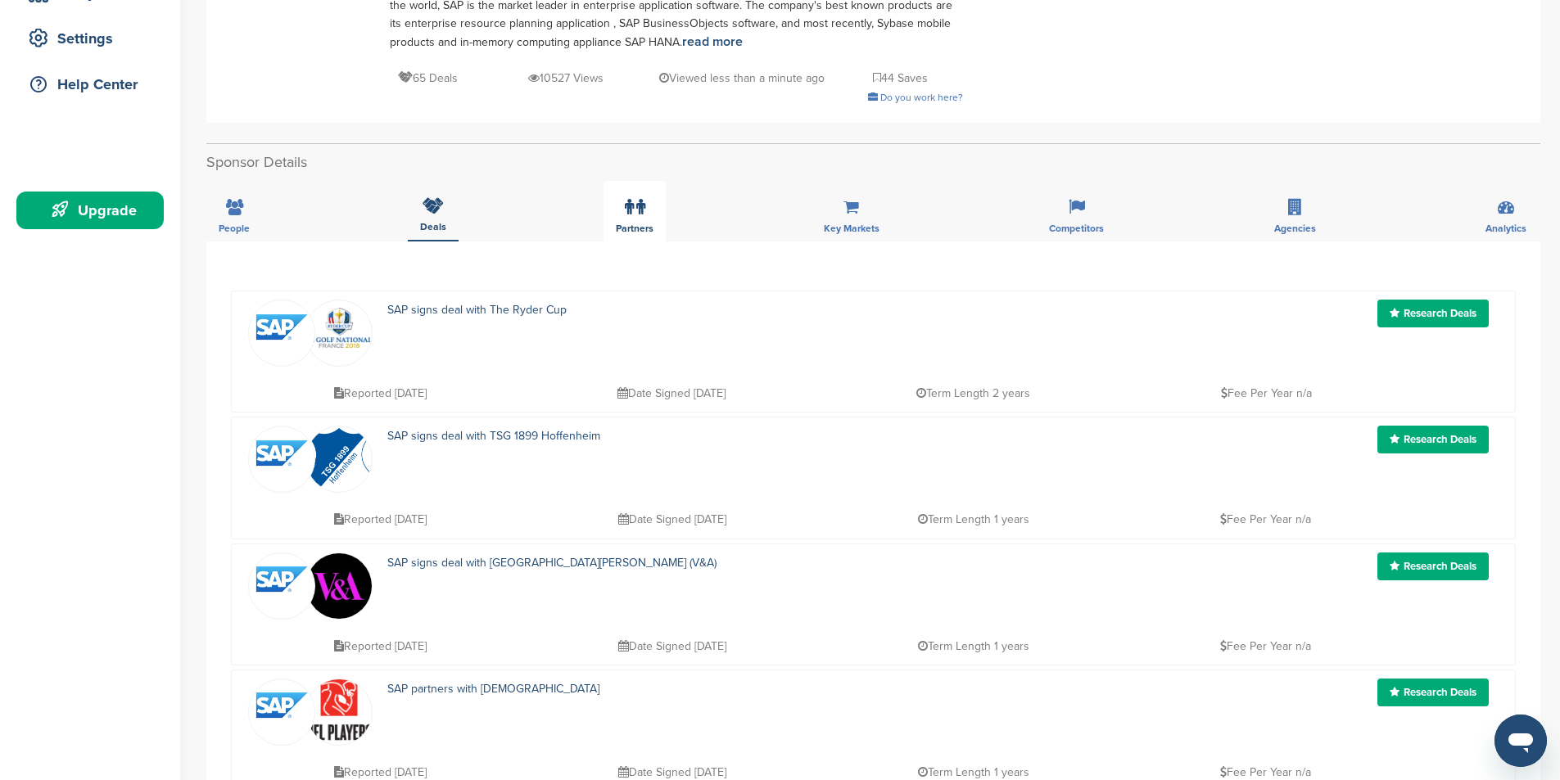
click at [632, 210] on icon at bounding box center [629, 207] width 9 height 16
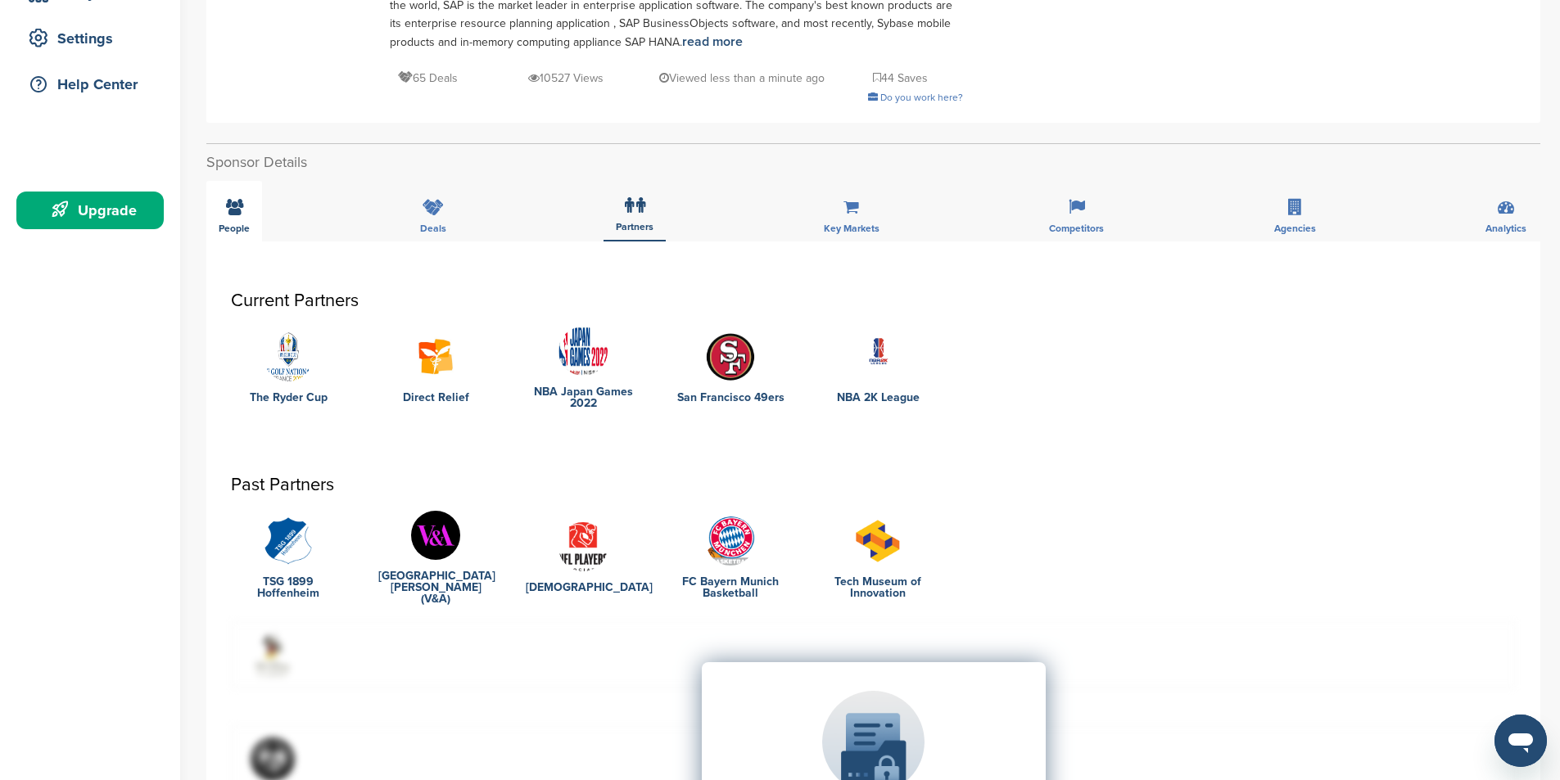
click at [244, 210] on div "People" at bounding box center [234, 211] width 56 height 61
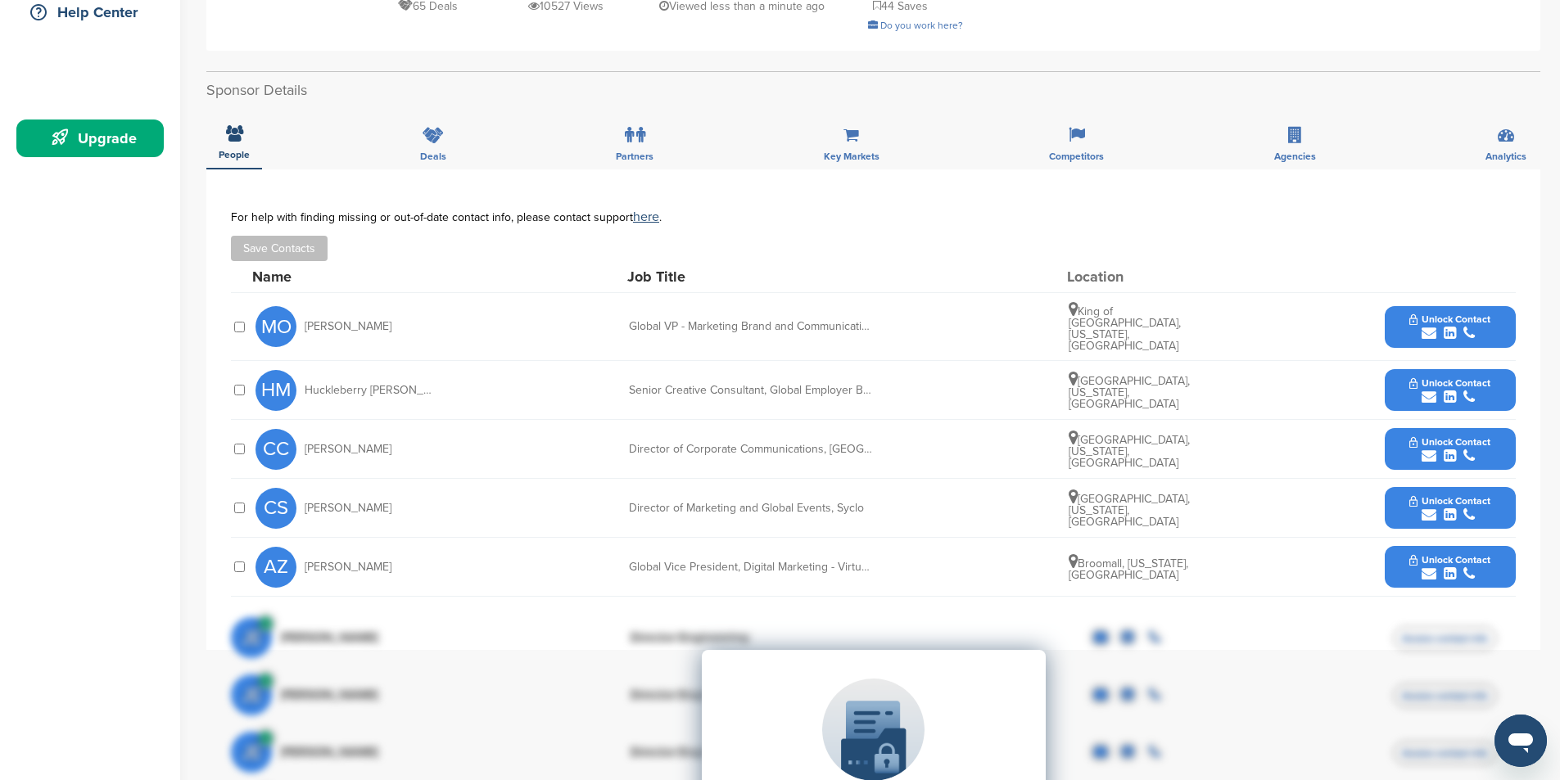
scroll to position [409, 0]
